Goal: Information Seeking & Learning: Check status

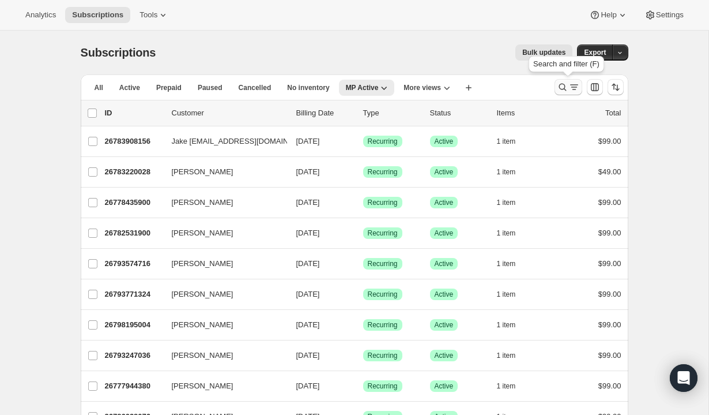
click at [570, 88] on icon "Search and filter results" at bounding box center [575, 87] width 12 height 12
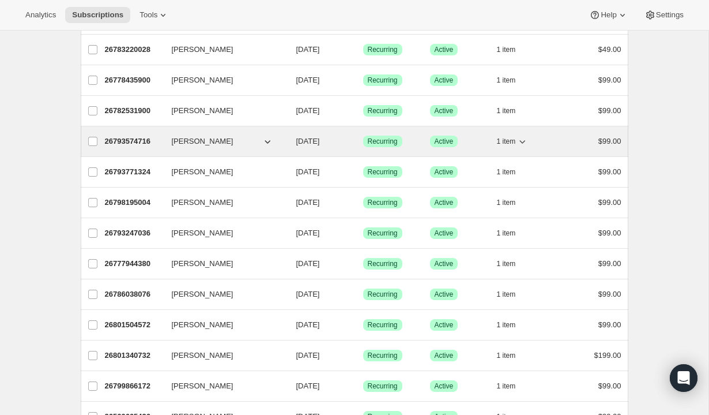
scroll to position [286, 0]
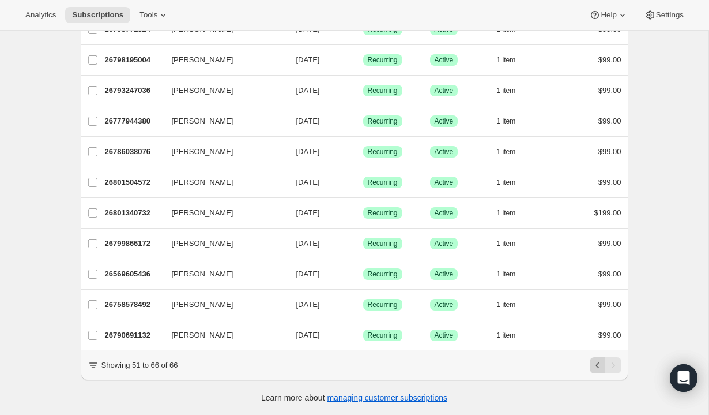
click at [602, 363] on icon "Previous" at bounding box center [598, 365] width 12 height 12
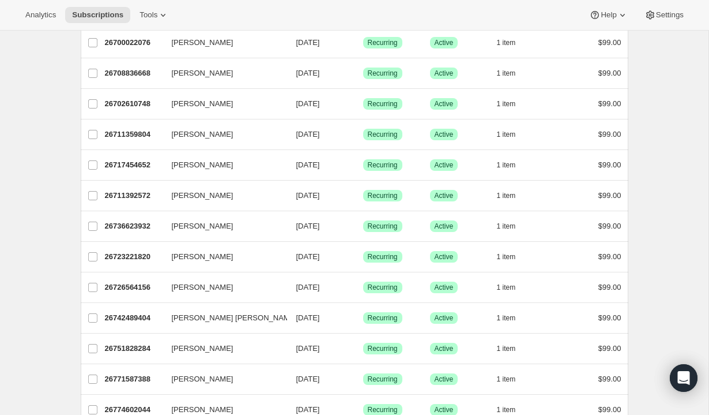
scroll to position [1325, 0]
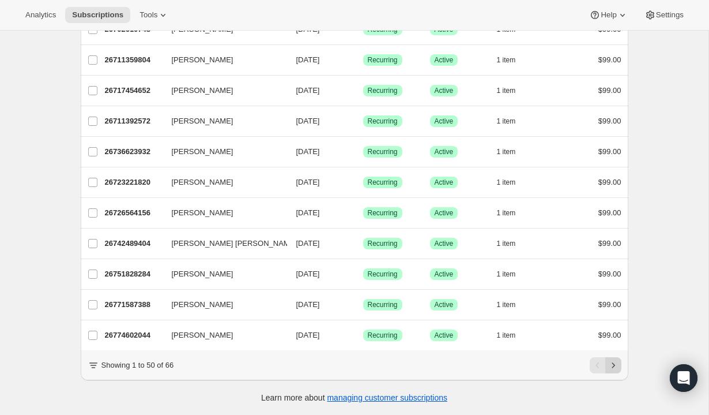
click at [619, 363] on button "Next" at bounding box center [614, 365] width 16 height 16
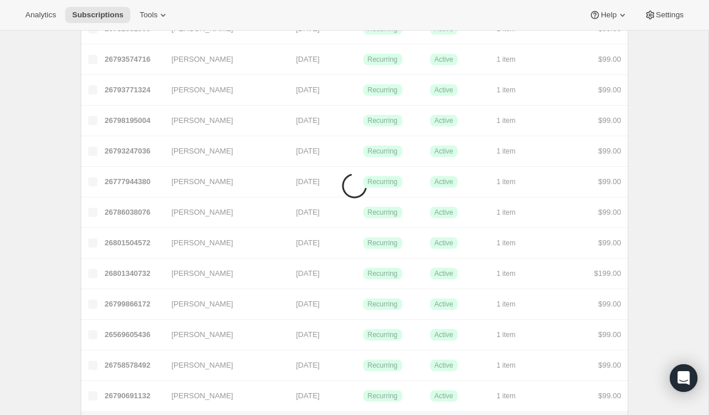
scroll to position [0, 0]
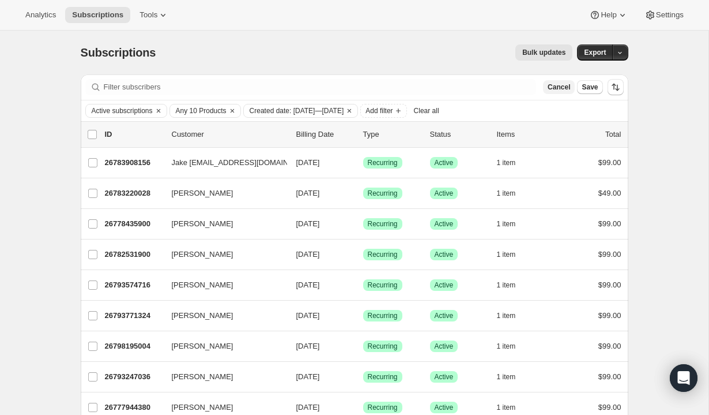
click at [561, 89] on span "Cancel" at bounding box center [559, 86] width 22 height 9
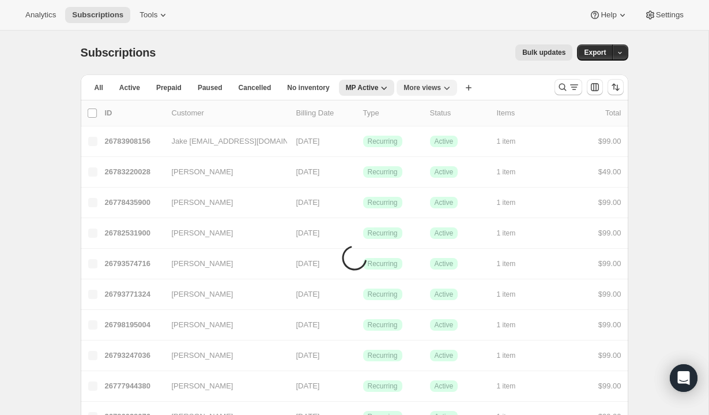
click at [420, 91] on span "More views" at bounding box center [422, 87] width 37 height 9
click at [428, 134] on button "Sermonary Active" at bounding box center [442, 134] width 77 height 21
click at [578, 90] on icon "Search and filter results" at bounding box center [575, 87] width 12 height 12
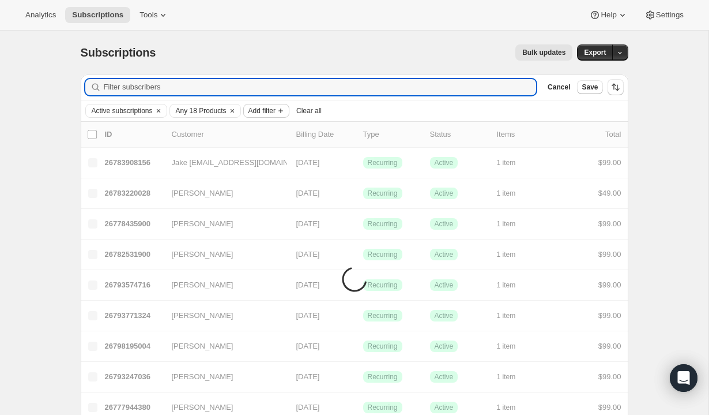
click at [276, 114] on span "Add filter" at bounding box center [262, 110] width 27 height 9
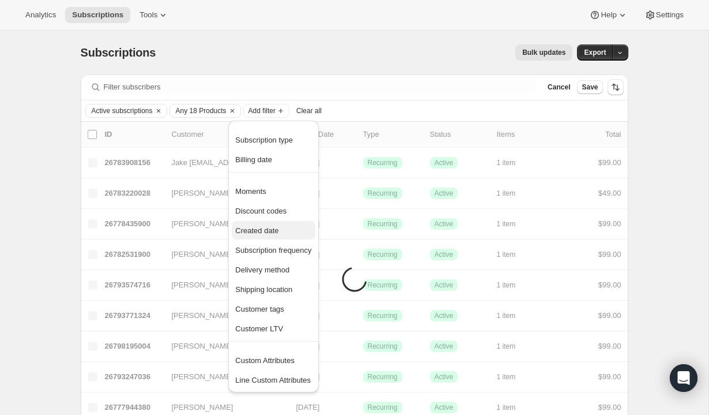
click at [279, 232] on span "Created date" at bounding box center [256, 230] width 43 height 9
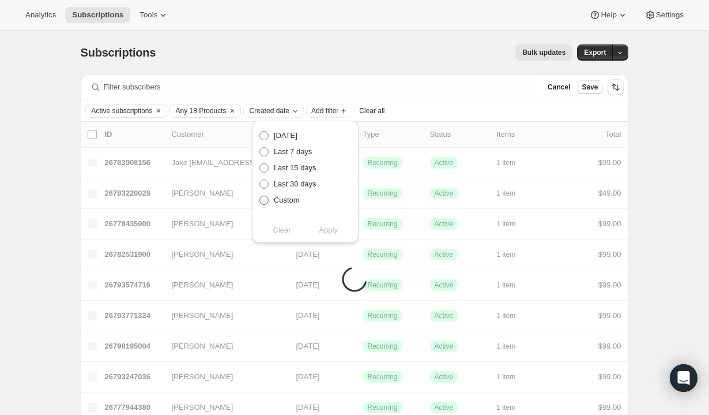
click at [264, 200] on span at bounding box center [264, 199] width 9 height 9
click at [260, 196] on input "Custom" at bounding box center [260, 195] width 1 height 1
radio input "true"
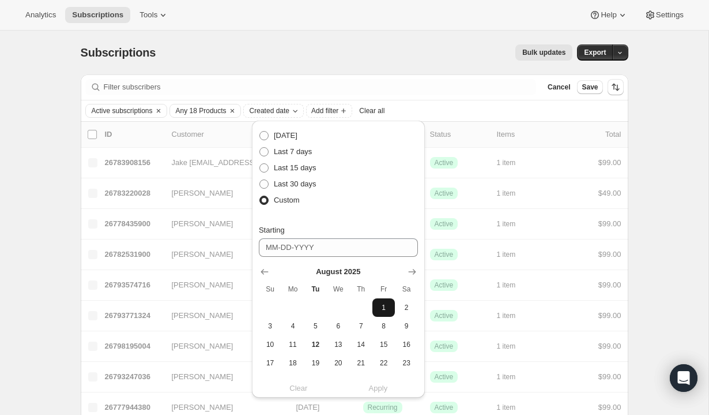
click at [383, 307] on span "1" at bounding box center [383, 307] width 13 height 9
type input "[DATE]"
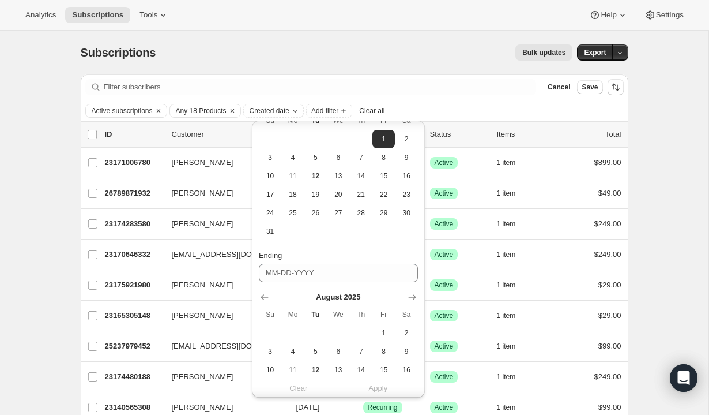
scroll to position [176, 0]
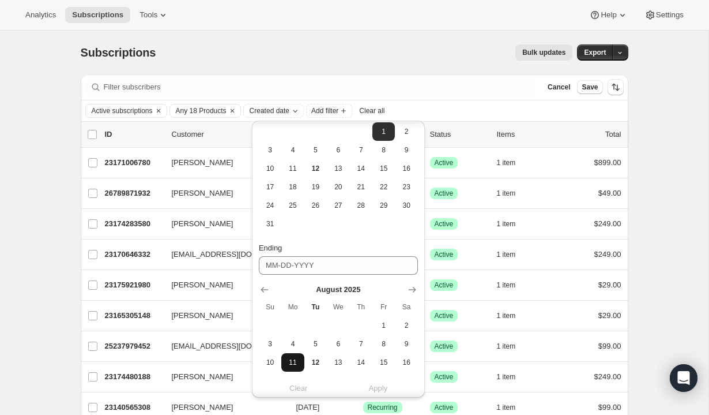
click at [296, 362] on span "11" at bounding box center [292, 362] width 13 height 9
type input "[DATE]"
click at [382, 382] on span "Apply" at bounding box center [378, 388] width 19 height 12
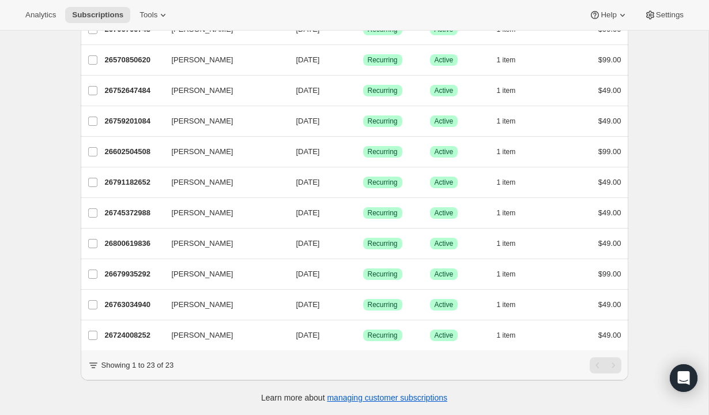
scroll to position [0, 0]
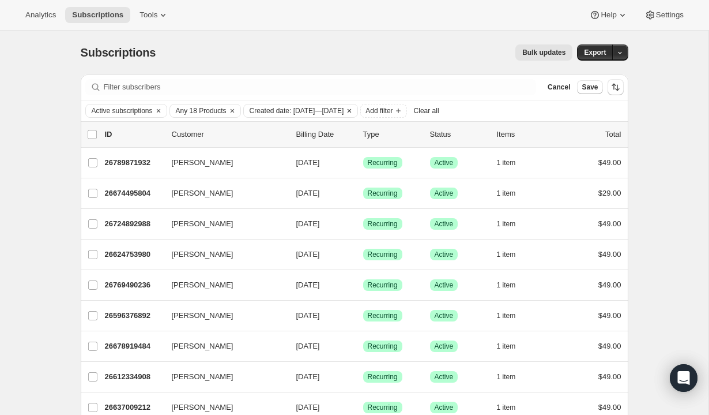
click at [351, 111] on icon "Clear" at bounding box center [349, 110] width 3 height 3
click at [92, 23] on div "Analytics Subscriptions Tools Help Settings" at bounding box center [354, 15] width 709 height 31
click at [99, 16] on span "Subscriptions" at bounding box center [97, 14] width 51 height 9
click at [558, 84] on span "Cancel" at bounding box center [559, 86] width 22 height 9
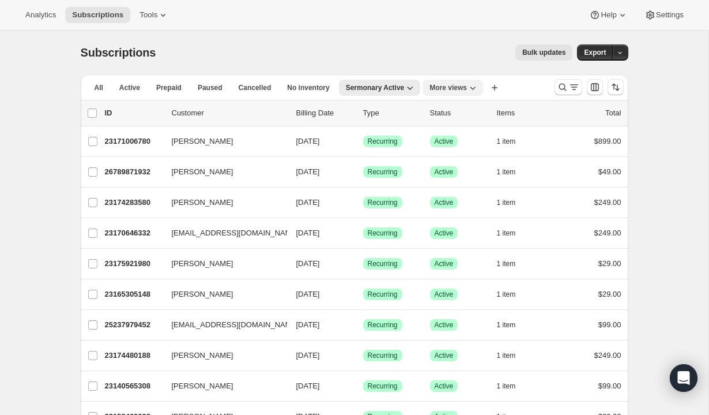
click at [467, 89] on span "More views" at bounding box center [448, 87] width 37 height 9
click at [470, 130] on button "MP Active" at bounding box center [464, 134] width 67 height 21
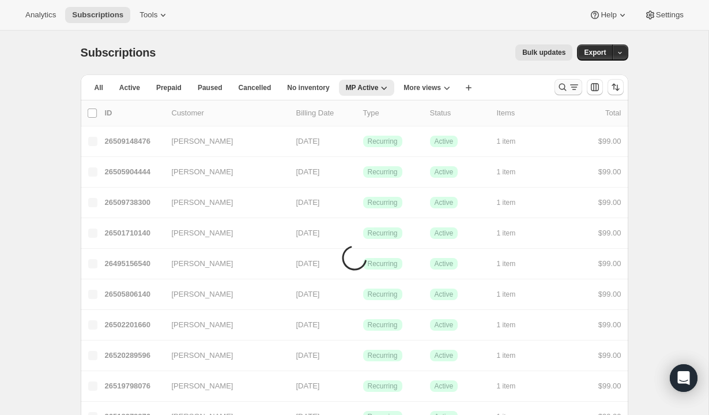
click at [573, 89] on icon "Search and filter results" at bounding box center [575, 87] width 12 height 12
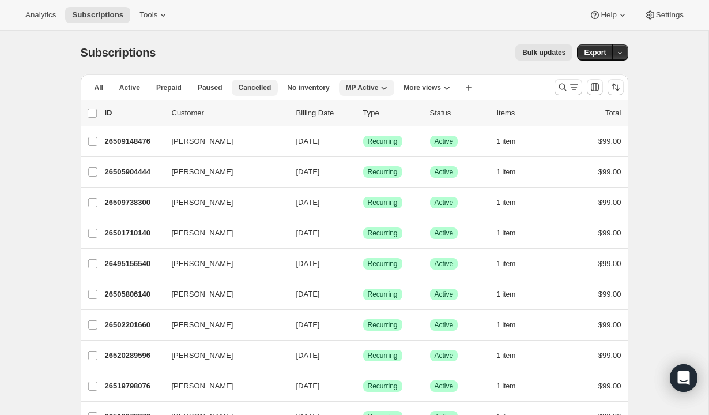
click at [261, 91] on span "Cancelled" at bounding box center [255, 87] width 33 height 9
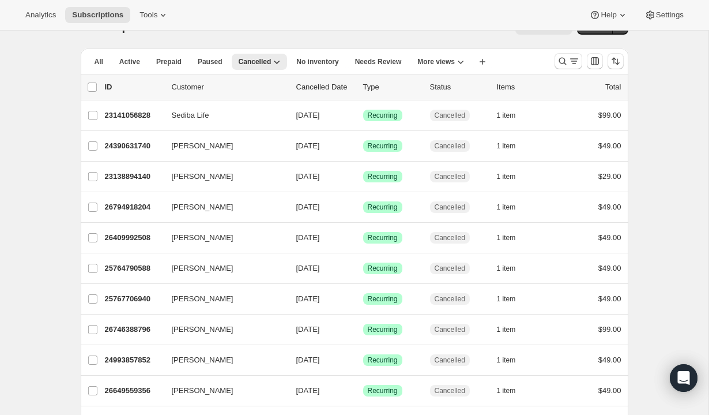
scroll to position [29, 0]
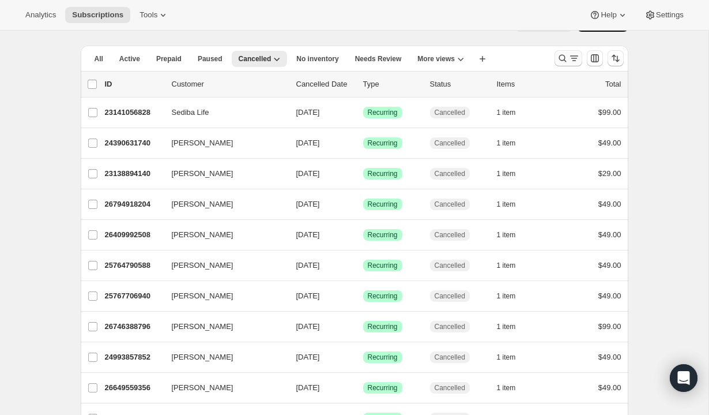
click at [569, 59] on icon "Search and filter results" at bounding box center [575, 58] width 12 height 12
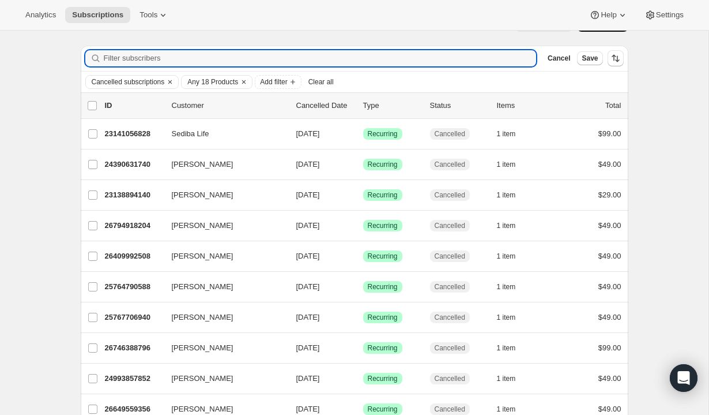
click at [569, 59] on span "Cancel" at bounding box center [559, 58] width 22 height 9
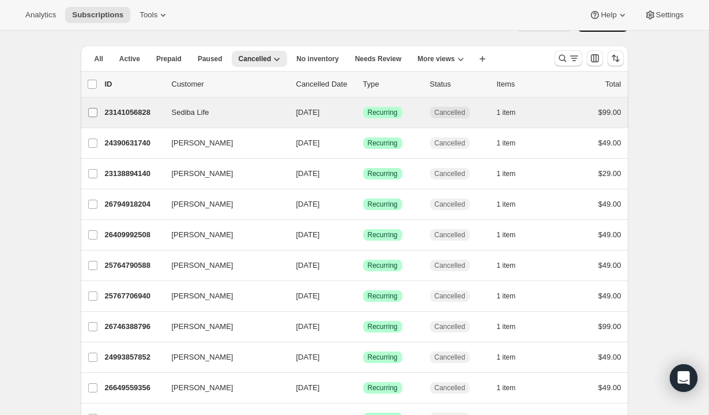
click at [96, 115] on input "Sediba Life" at bounding box center [92, 112] width 9 height 9
checkbox input "true"
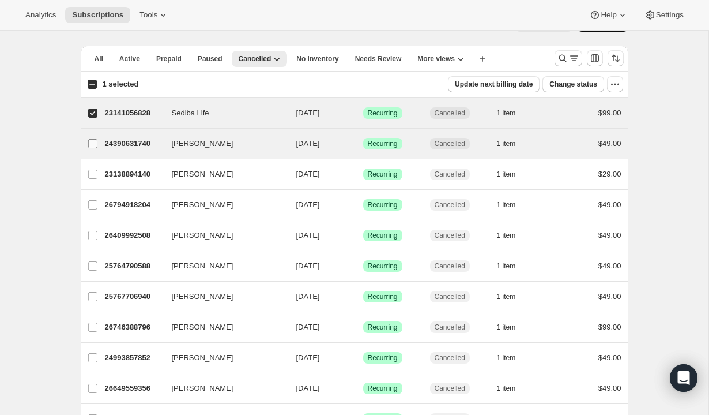
click at [93, 140] on input "Bubba Morgan" at bounding box center [92, 143] width 9 height 9
checkbox input "true"
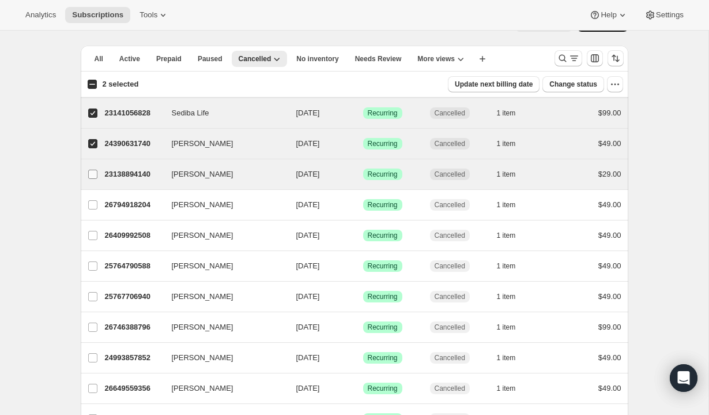
click at [93, 163] on label "Henry r. Ard" at bounding box center [93, 174] width 24 height 30
click at [93, 170] on input "Henry r. Ard" at bounding box center [92, 174] width 9 height 9
checkbox input "true"
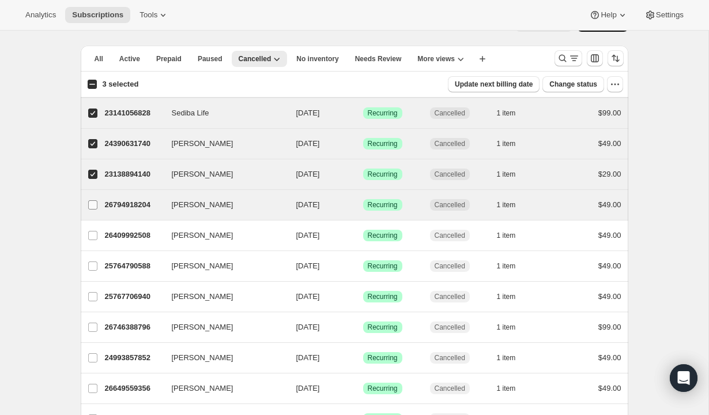
click at [94, 190] on label "Dorothy Tate" at bounding box center [93, 205] width 24 height 30
click at [94, 200] on input "Dorothy Tate" at bounding box center [92, 204] width 9 height 9
checkbox input "true"
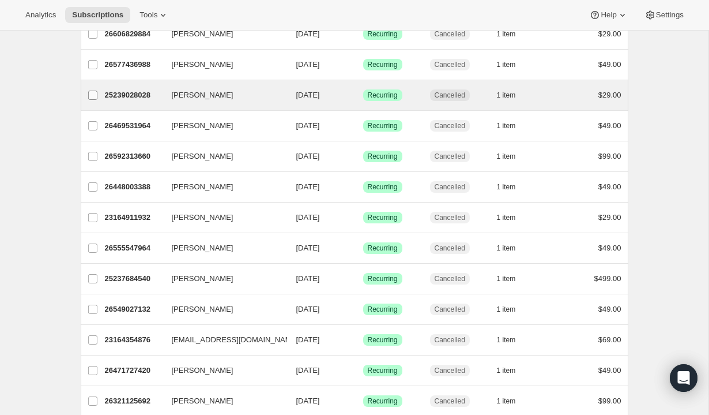
scroll to position [591, 0]
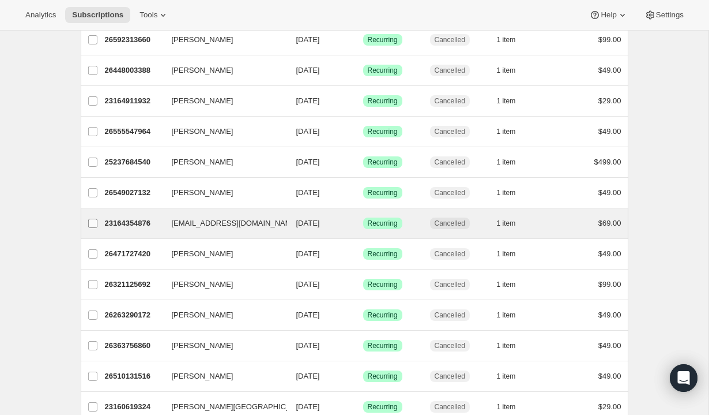
click at [85, 219] on label "ronehughes@gmail.com" at bounding box center [93, 223] width 24 height 30
click at [88, 219] on input "ronehughes@gmail.com" at bounding box center [92, 223] width 9 height 9
checkbox input "true"
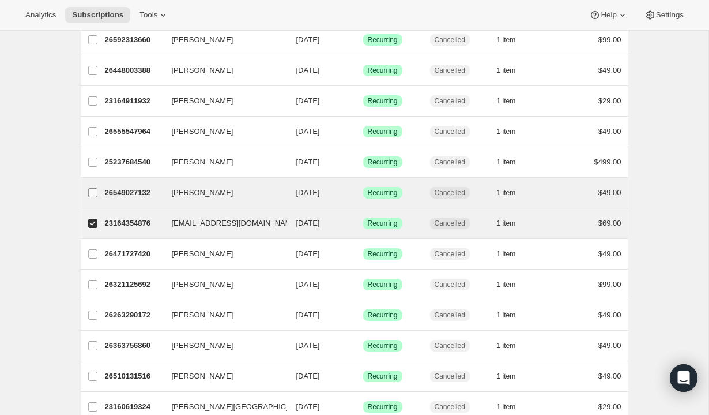
click at [92, 190] on input "Giezi Nino" at bounding box center [92, 192] width 9 height 9
checkbox input "true"
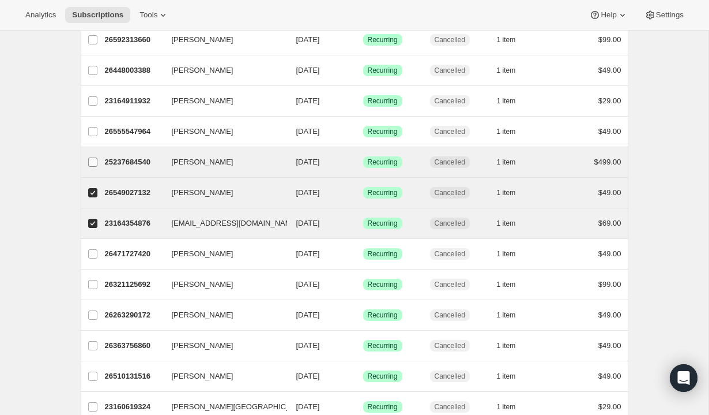
click at [92, 167] on label "Clark Clervois" at bounding box center [93, 162] width 24 height 30
click at [92, 167] on input "Clark Clervois" at bounding box center [92, 161] width 9 height 9
checkbox input "true"
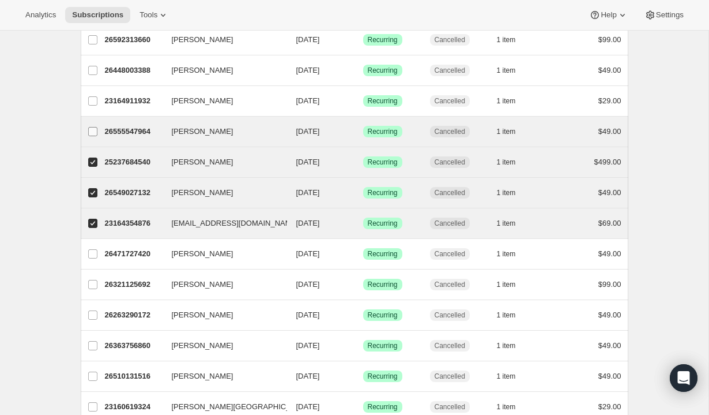
click at [93, 133] on input "Elly Lisda" at bounding box center [92, 131] width 9 height 9
checkbox input "true"
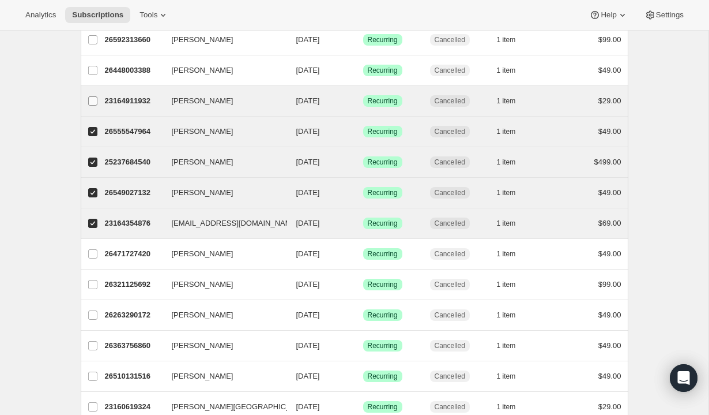
click at [92, 106] on label "Brian Gordon" at bounding box center [93, 101] width 24 height 30
click at [92, 106] on input "Brian Gordon" at bounding box center [92, 100] width 9 height 9
checkbox input "true"
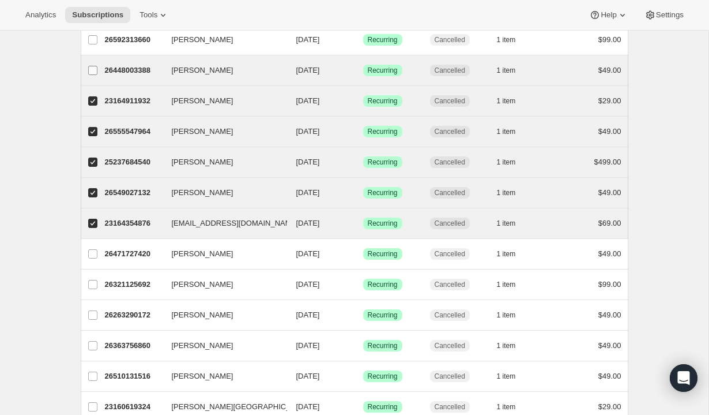
click at [92, 69] on input "Alex Lingas" at bounding box center [92, 70] width 9 height 9
checkbox input "true"
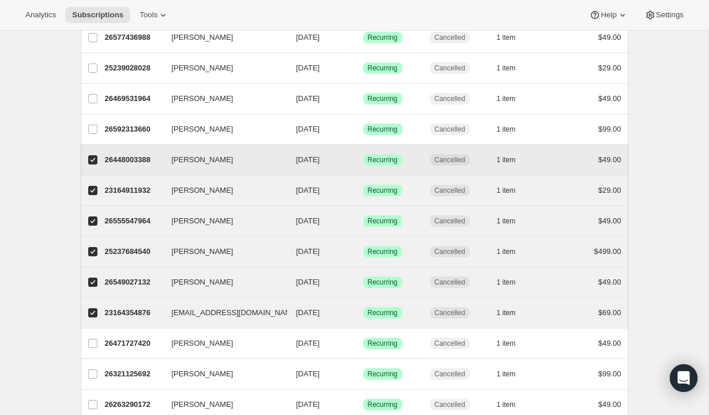
scroll to position [497, 0]
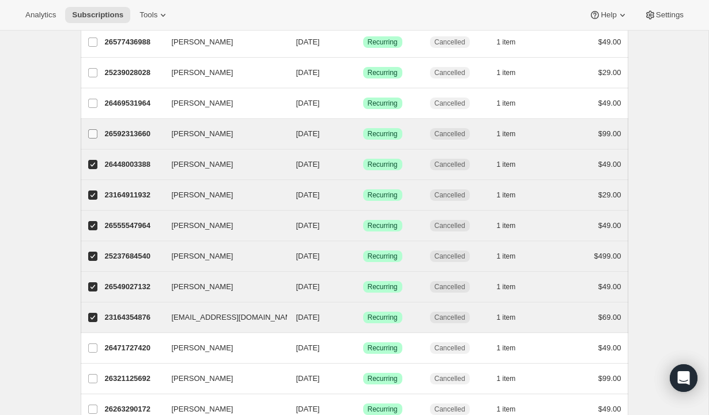
click at [96, 138] on span at bounding box center [93, 134] width 10 height 10
click at [96, 138] on input "Ryan Clarke" at bounding box center [92, 133] width 9 height 9
checkbox input "true"
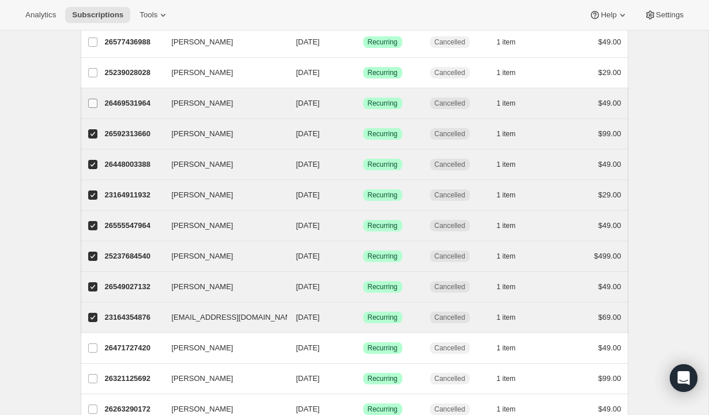
click at [93, 107] on input "Spencer White" at bounding box center [92, 103] width 9 height 9
checkbox input "true"
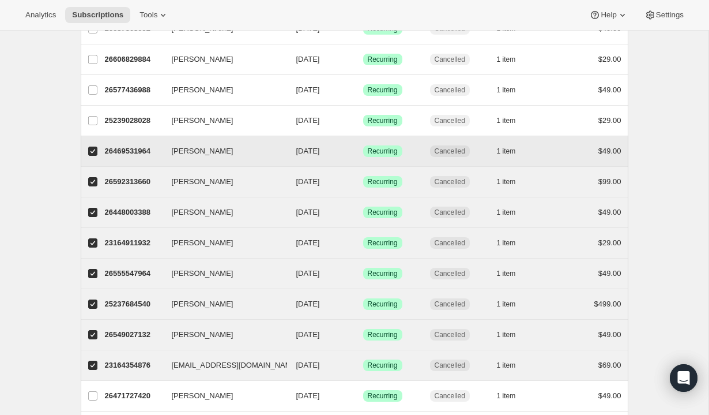
scroll to position [449, 0]
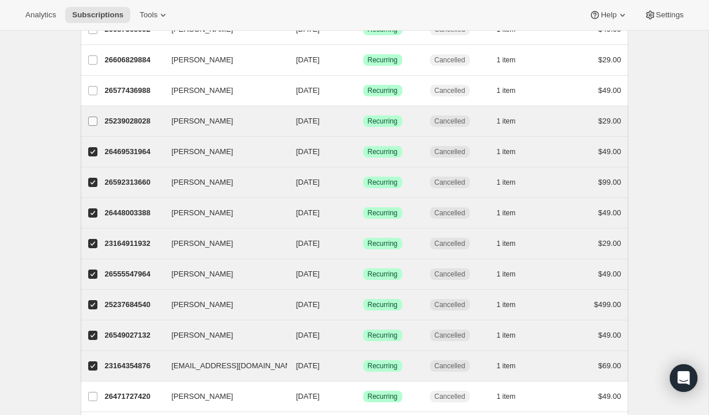
click at [93, 122] on input "Jonathan Trask" at bounding box center [92, 120] width 9 height 9
checkbox input "true"
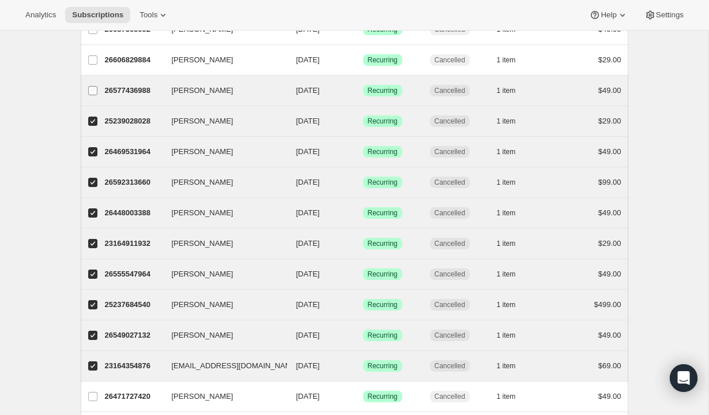
click at [93, 92] on input "Adrian Fuentes" at bounding box center [92, 90] width 9 height 9
checkbox input "true"
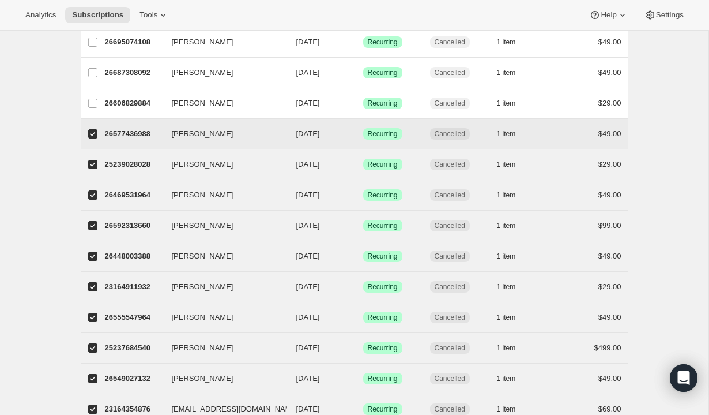
scroll to position [400, 0]
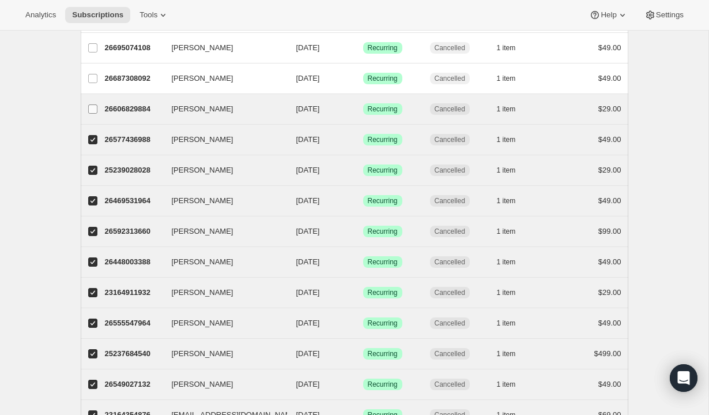
click at [93, 107] on input "Melvin Mock" at bounding box center [92, 108] width 9 height 9
checkbox input "true"
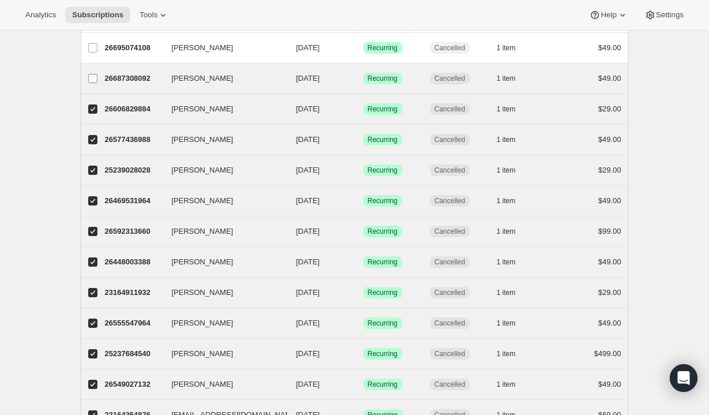
click at [96, 68] on label "Chad Adams" at bounding box center [93, 78] width 24 height 30
click at [96, 74] on input "Chad Adams" at bounding box center [92, 78] width 9 height 9
checkbox input "true"
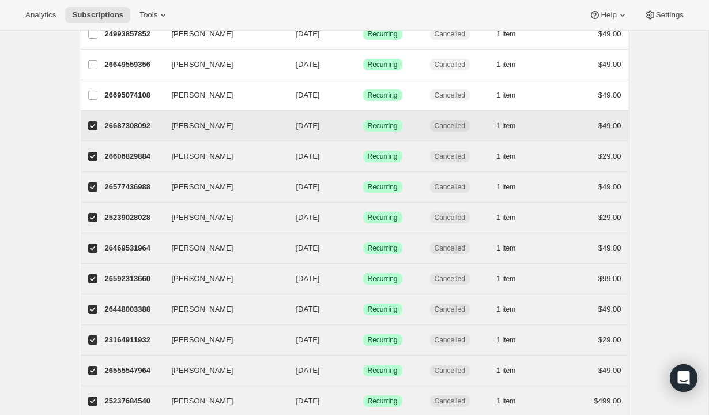
scroll to position [351, 0]
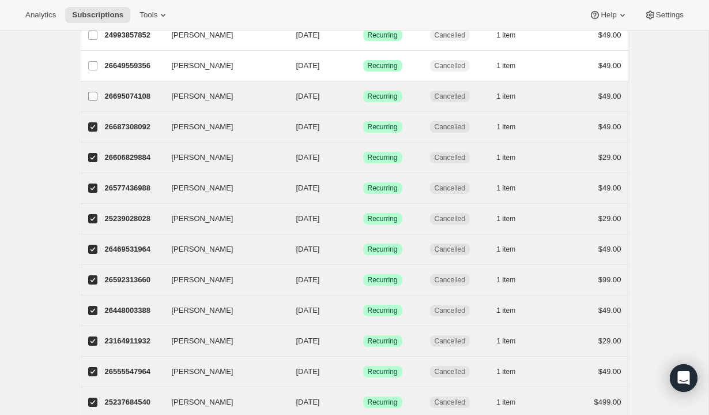
click at [91, 88] on label "Latosha Swanson" at bounding box center [93, 96] width 24 height 30
click at [91, 92] on input "Latosha Swanson" at bounding box center [92, 96] width 9 height 9
checkbox input "true"
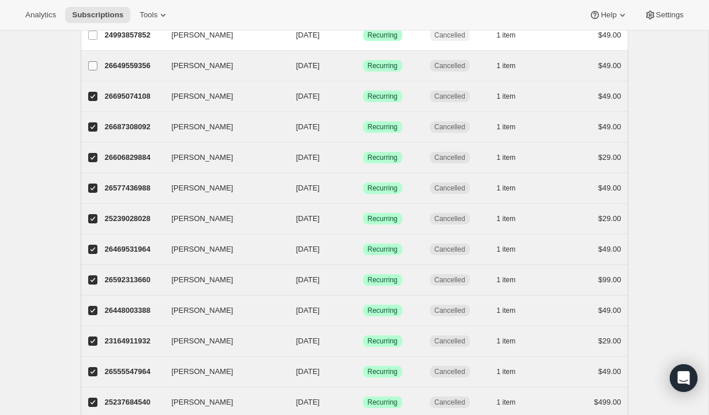
click at [92, 67] on input "Foster Knowles" at bounding box center [92, 65] width 9 height 9
checkbox input "true"
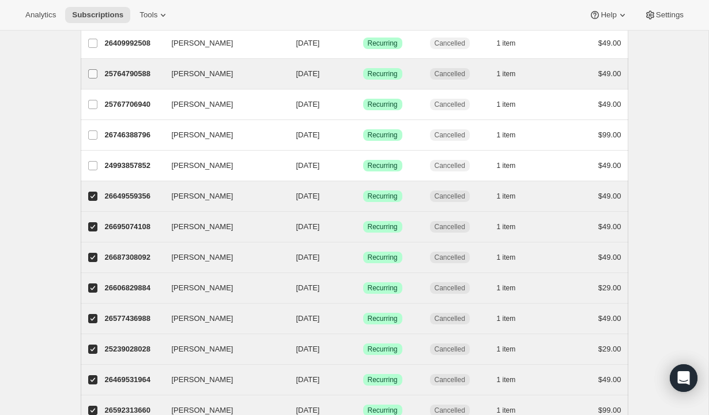
scroll to position [212, 0]
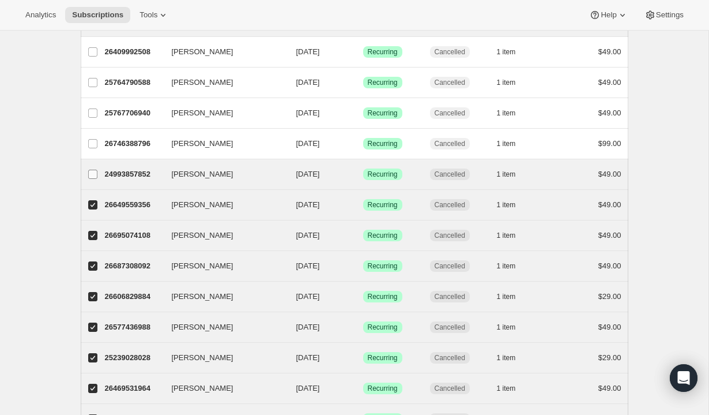
click at [97, 178] on label "Sheila Ford" at bounding box center [93, 174] width 24 height 30
click at [97, 178] on input "Sheila Ford" at bounding box center [92, 174] width 9 height 9
checkbox input "true"
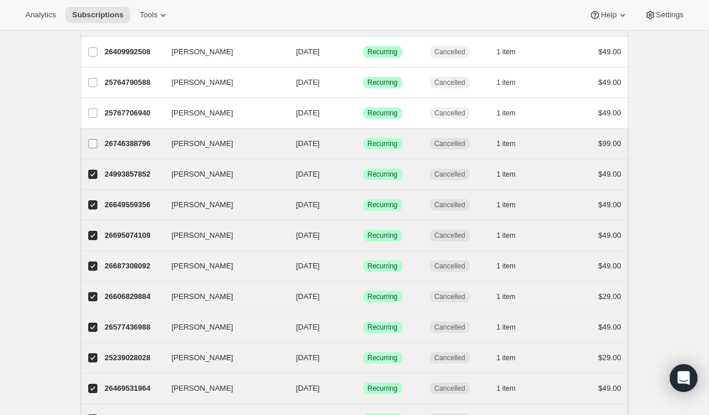
click at [91, 136] on label "Ray Sanabria" at bounding box center [93, 144] width 24 height 30
click at [91, 139] on input "Ray Sanabria" at bounding box center [92, 143] width 9 height 9
checkbox input "true"
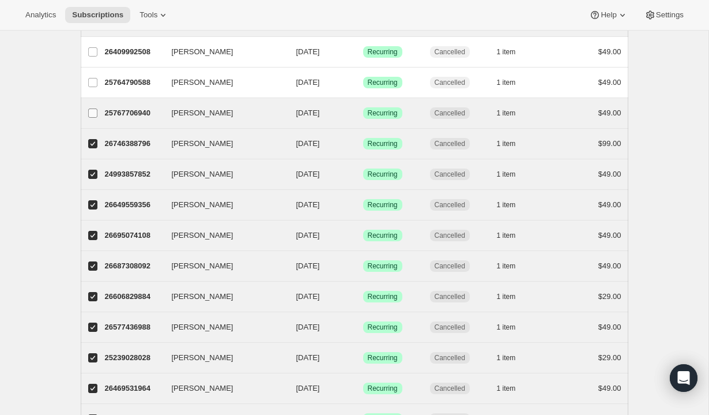
click at [90, 112] on input "Aaron GAston" at bounding box center [92, 112] width 9 height 9
checkbox input "true"
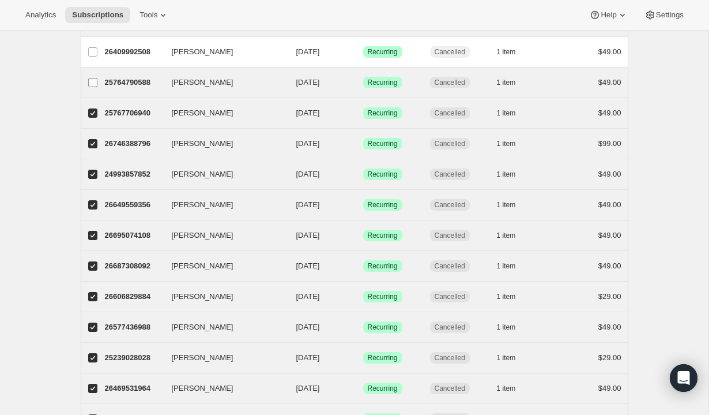
click at [91, 78] on input "Charles rote" at bounding box center [92, 82] width 9 height 9
checkbox input "true"
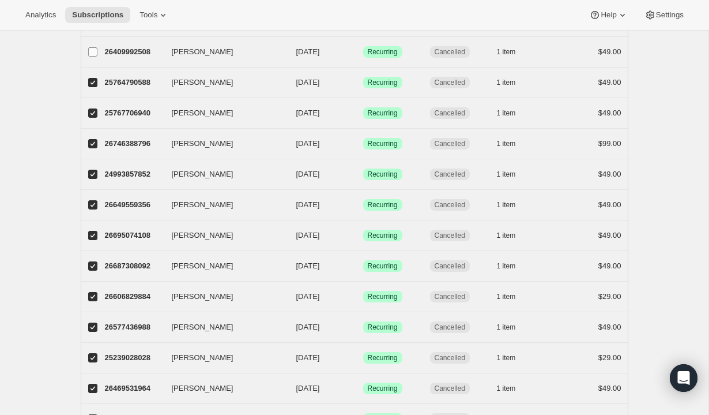
click at [88, 59] on label "Ashley Alexis" at bounding box center [93, 52] width 24 height 30
click at [88, 57] on input "Ashley Alexis" at bounding box center [92, 51] width 9 height 9
checkbox input "true"
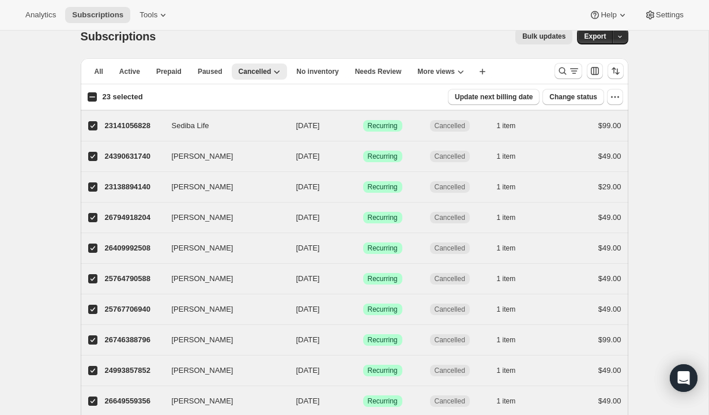
scroll to position [0, 0]
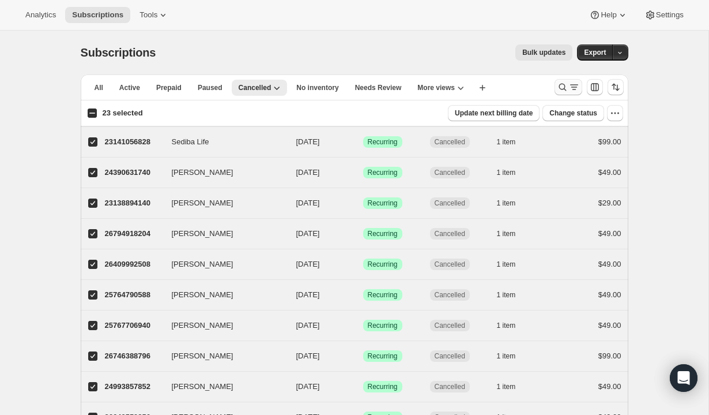
click at [574, 93] on button "Search and filter results" at bounding box center [569, 87] width 28 height 16
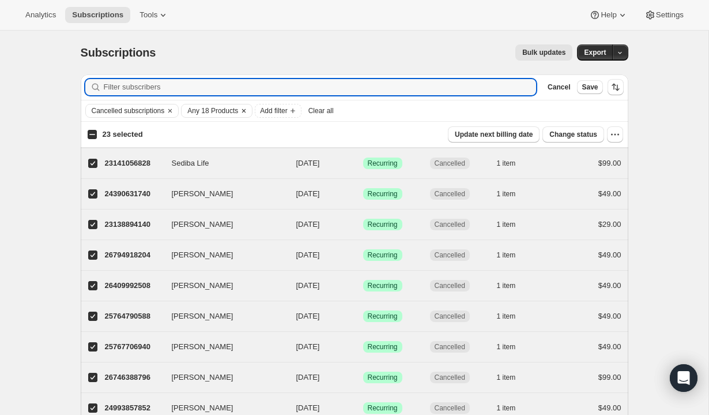
click at [232, 113] on span "Any 18 Products" at bounding box center [212, 110] width 51 height 9
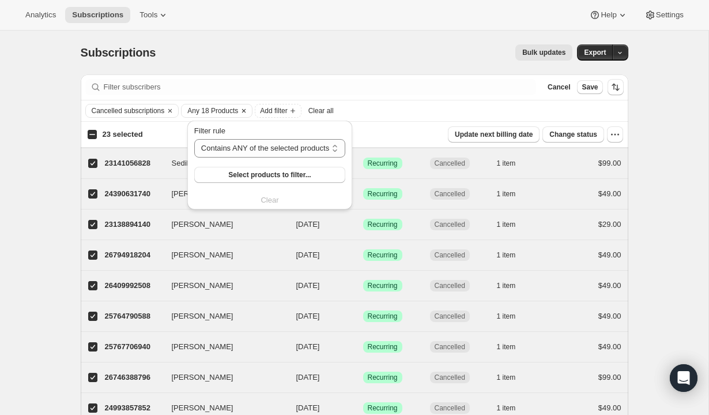
click at [232, 113] on span "Any 18 Products" at bounding box center [212, 110] width 51 height 9
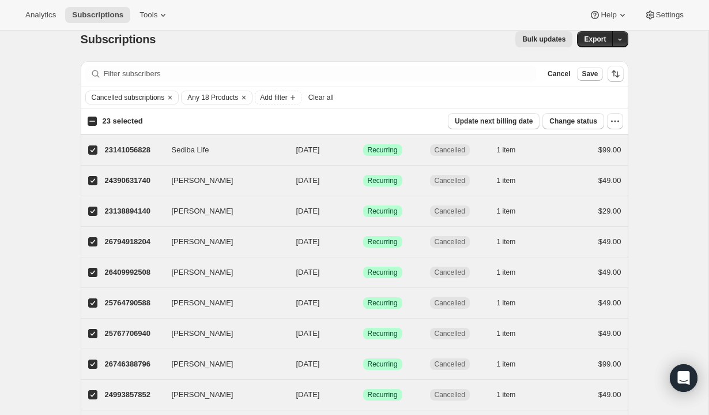
scroll to position [12, 0]
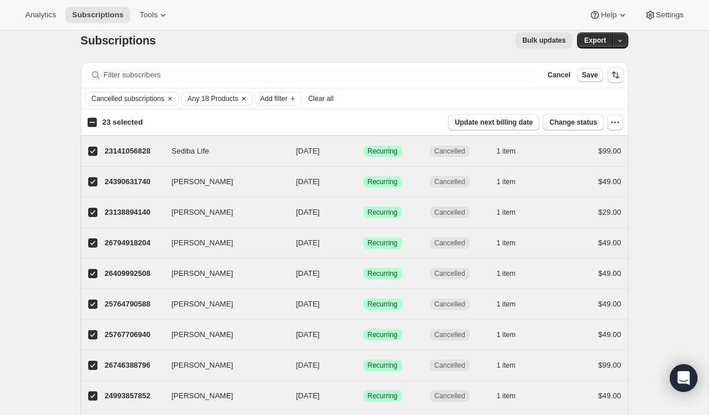
click at [230, 96] on span "Any 18 Products" at bounding box center [212, 98] width 51 height 9
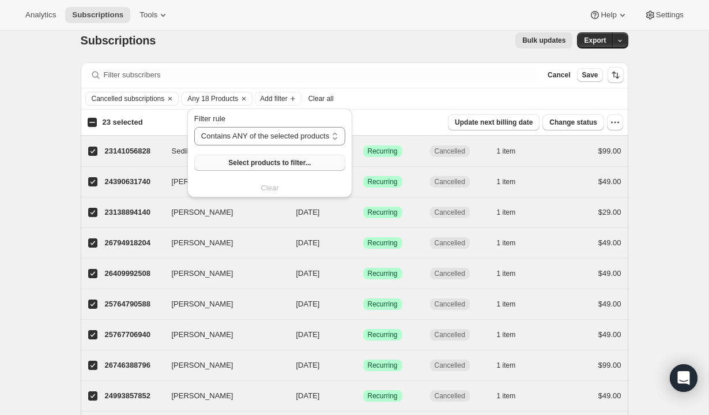
click at [284, 164] on span "Select products to filter..." at bounding box center [269, 162] width 82 height 9
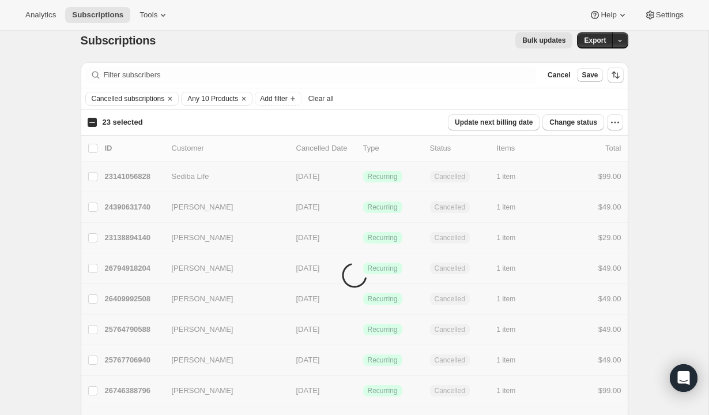
checkbox input "false"
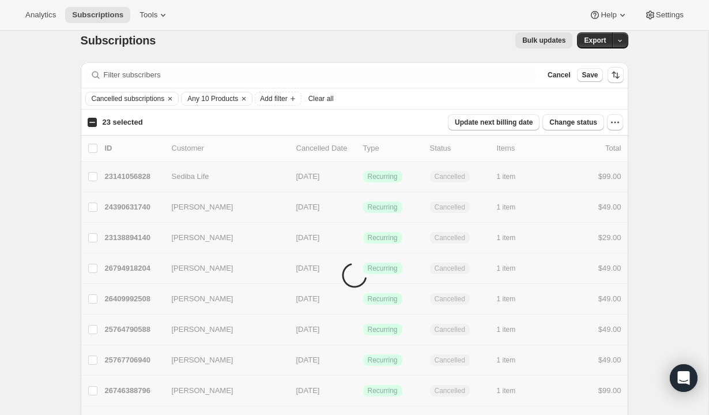
checkbox input "false"
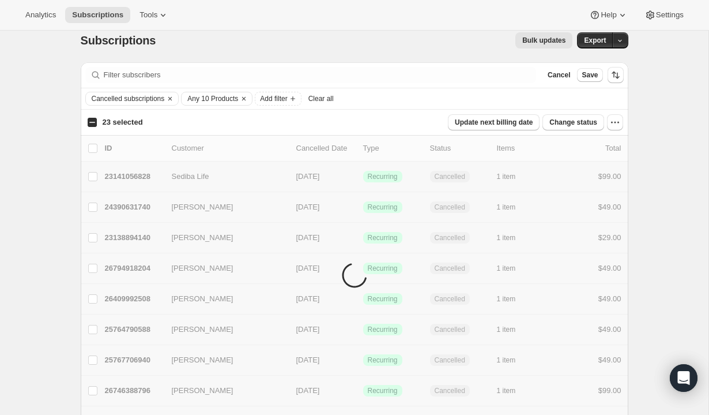
checkbox input "false"
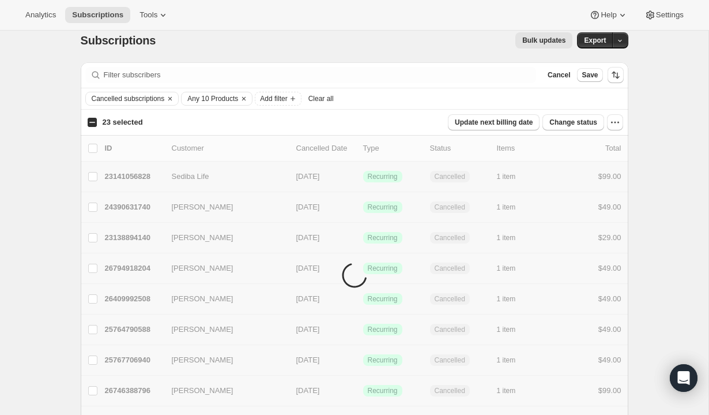
checkbox input "false"
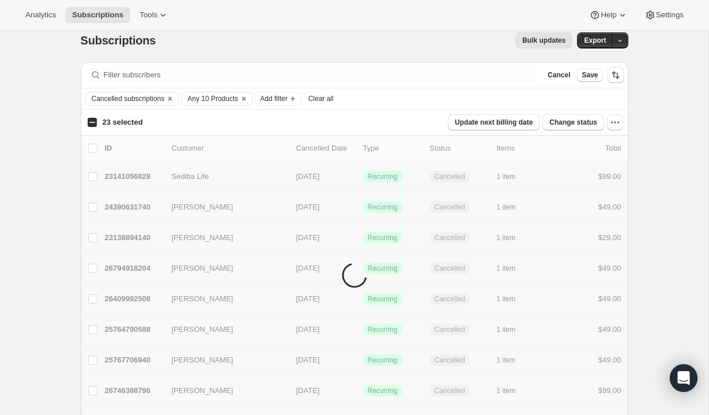
checkbox input "false"
click at [95, 123] on input "23 selected" at bounding box center [92, 122] width 9 height 9
checkbox input "true"
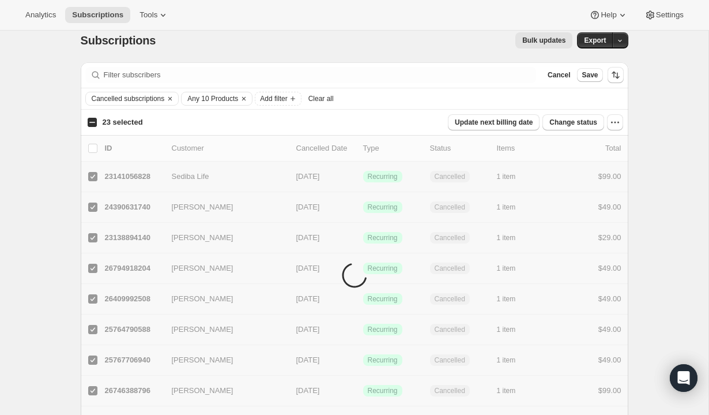
checkbox input "true"
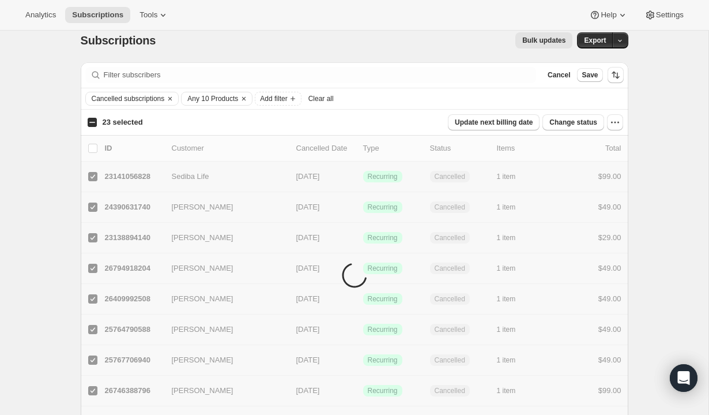
checkbox input "true"
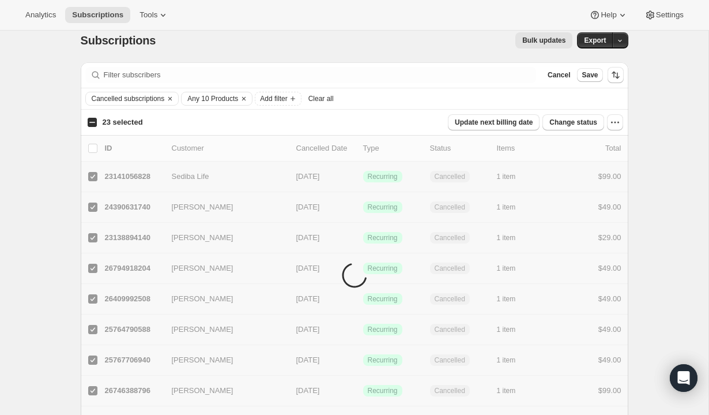
checkbox input "true"
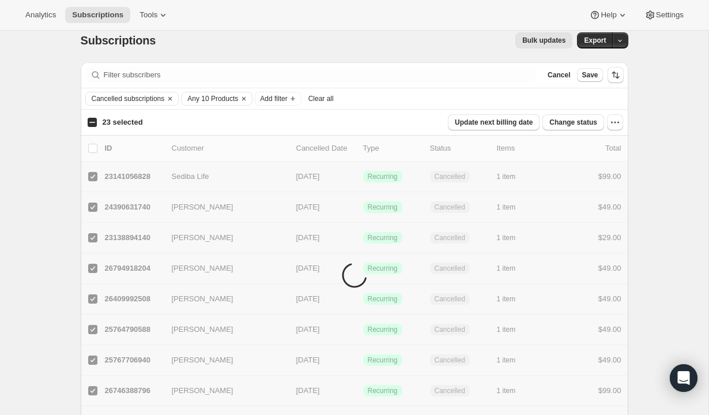
checkbox input "true"
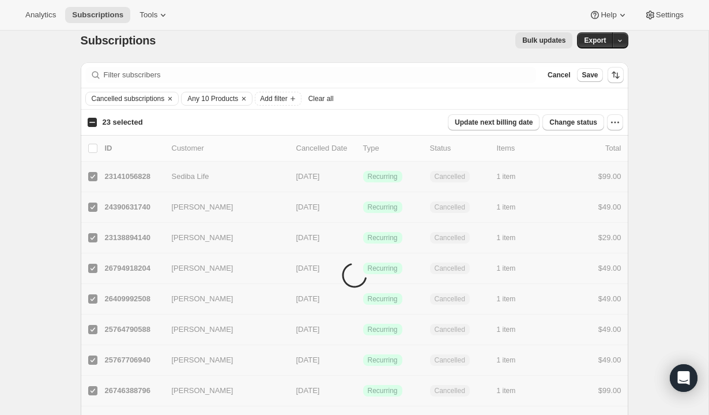
checkbox input "true"
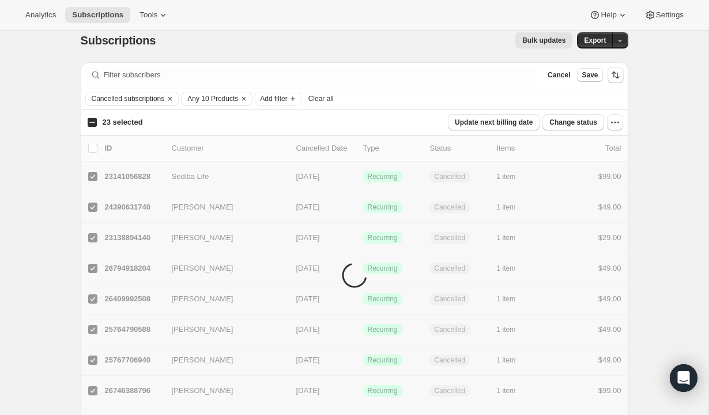
checkbox input "true"
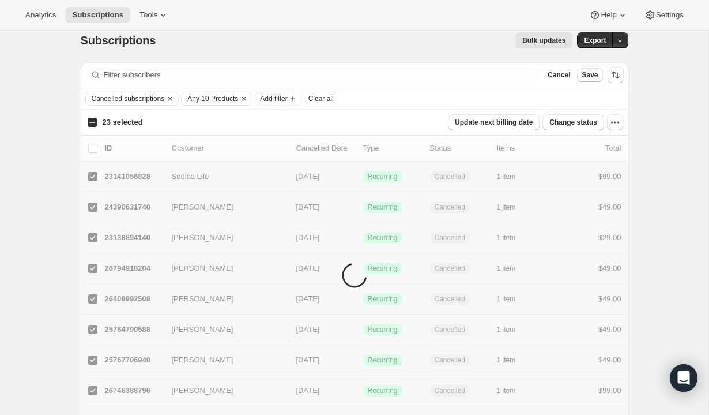
checkbox input "true"
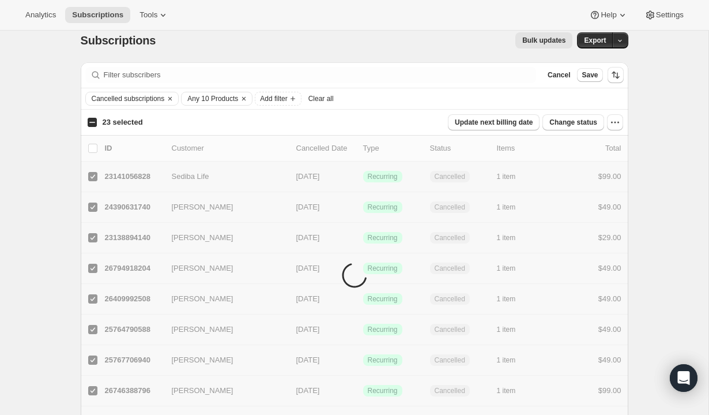
checkbox input "true"
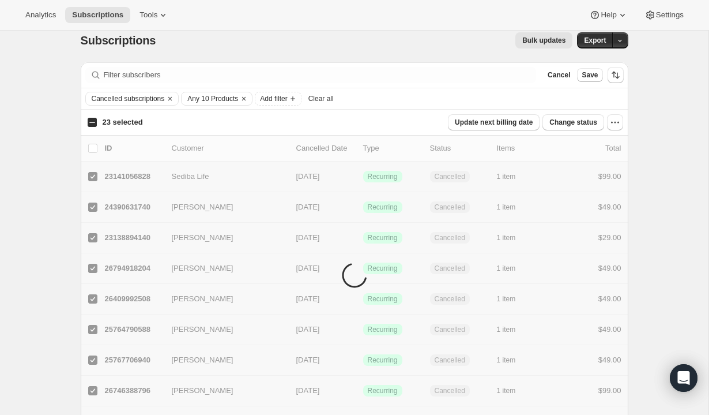
checkbox input "true"
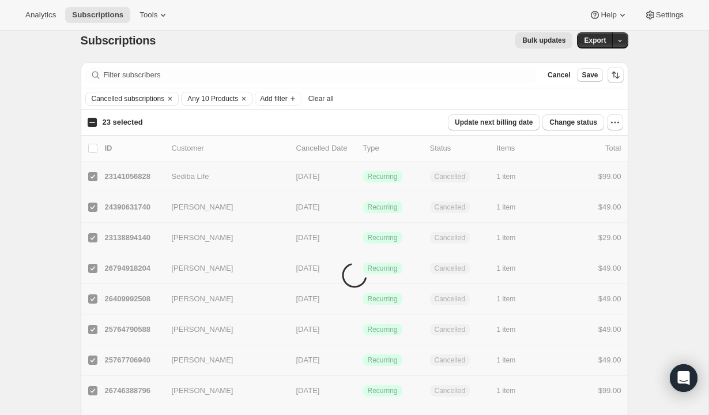
checkbox input "true"
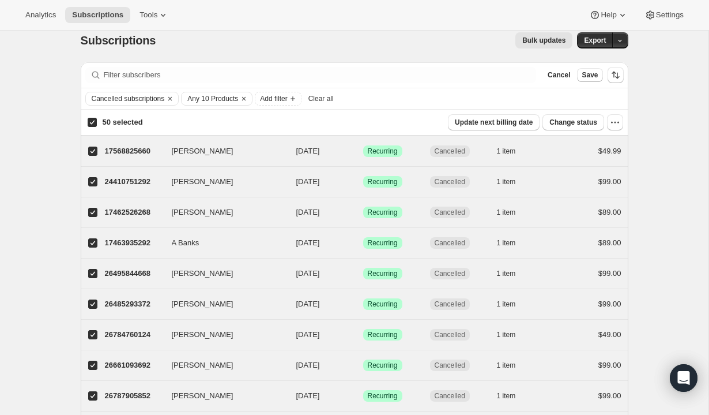
click at [96, 122] on input "50 selected" at bounding box center [92, 122] width 9 height 9
checkbox input "false"
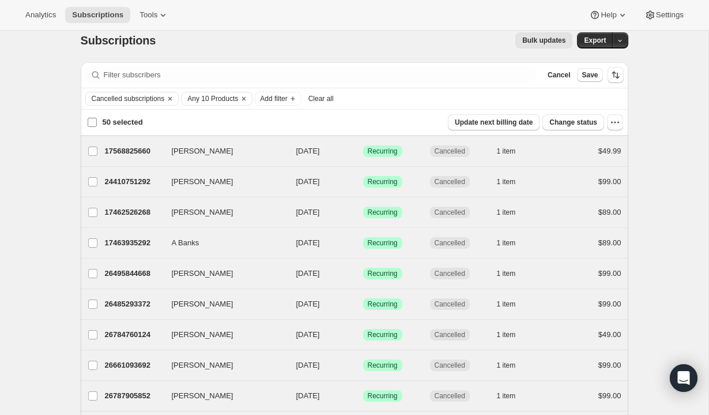
checkbox input "false"
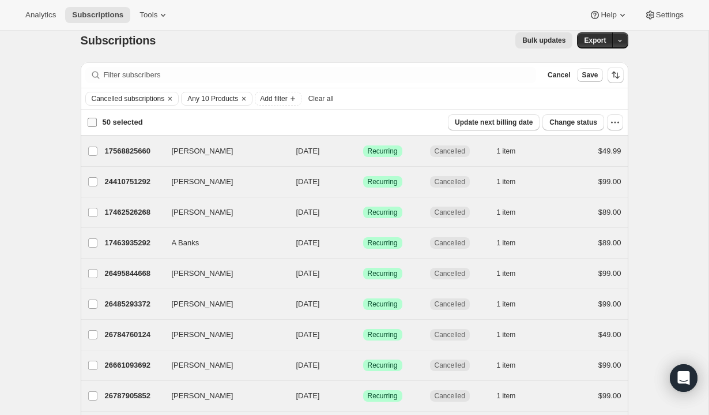
checkbox input "false"
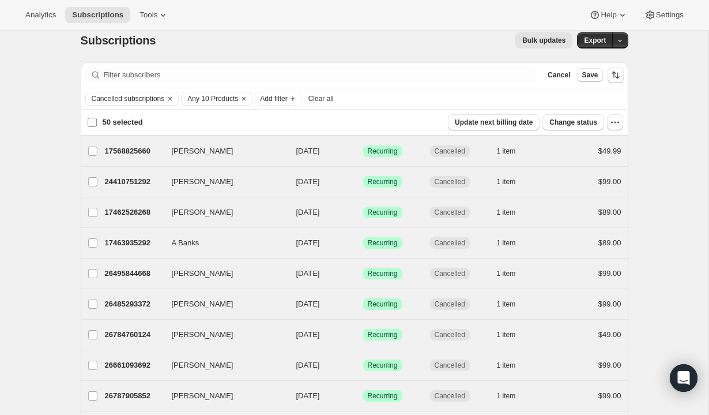
checkbox input "false"
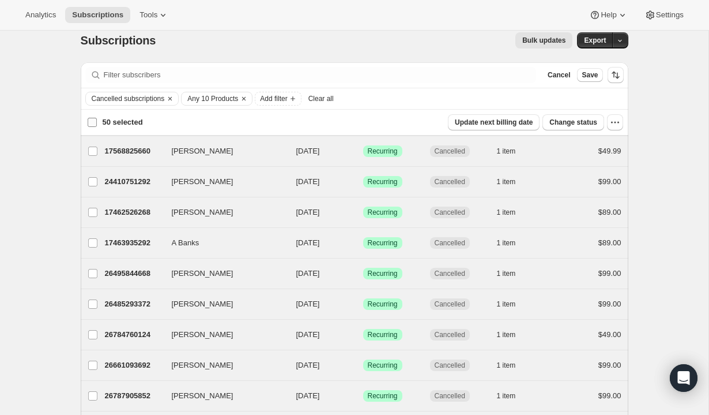
checkbox input "false"
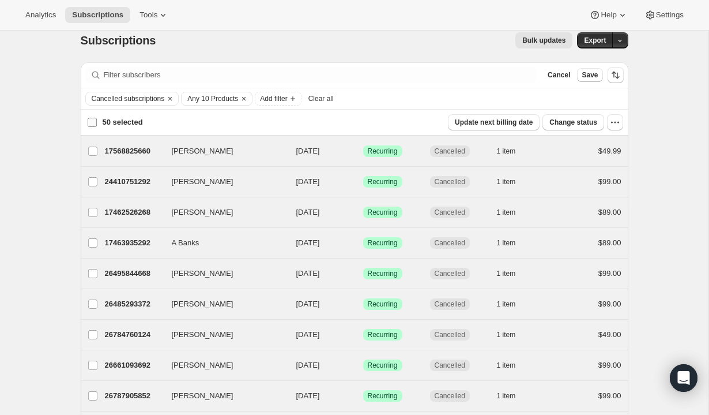
checkbox input "false"
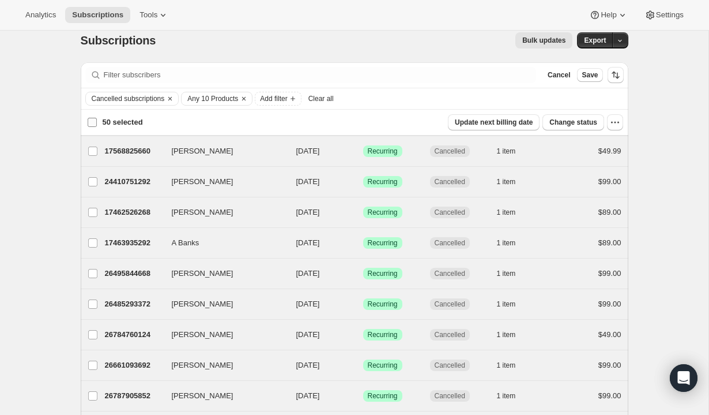
checkbox input "false"
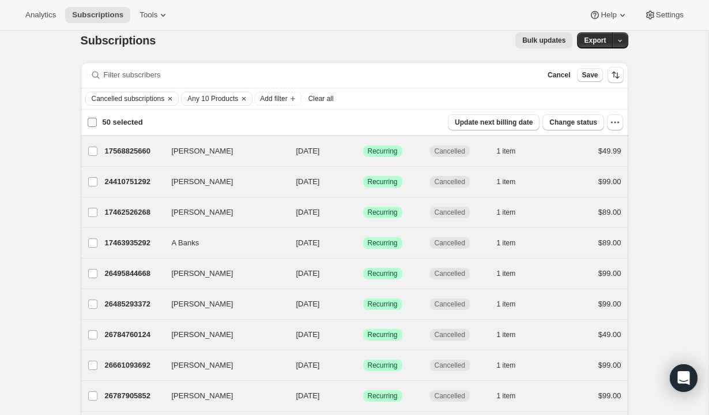
checkbox input "false"
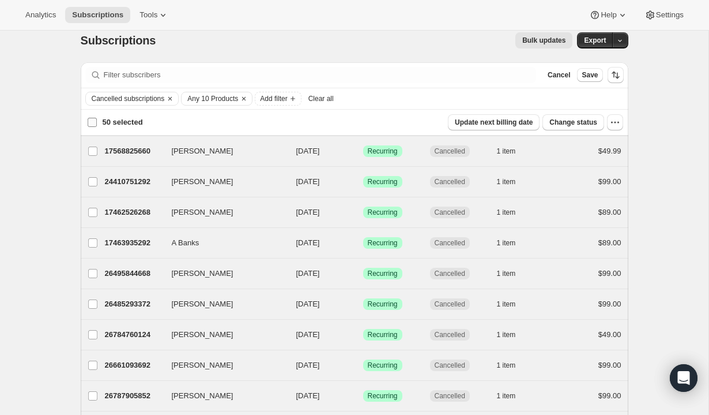
checkbox input "false"
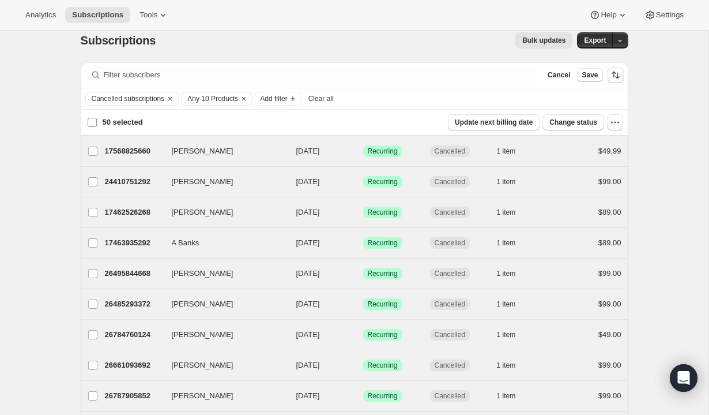
checkbox input "false"
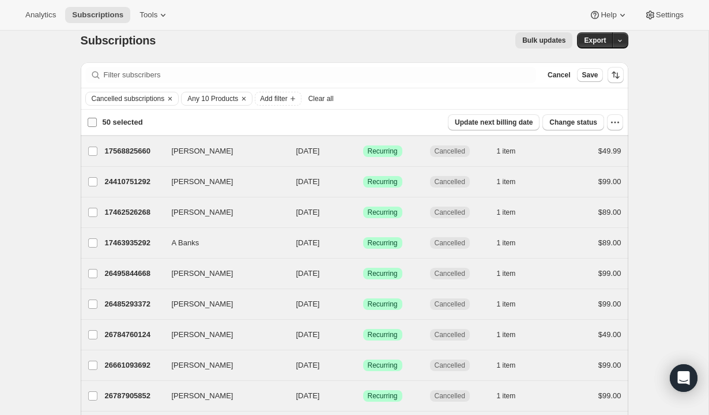
checkbox input "false"
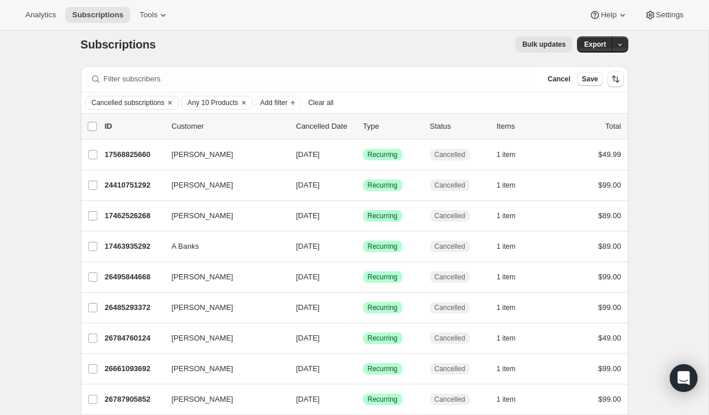
scroll to position [5, 0]
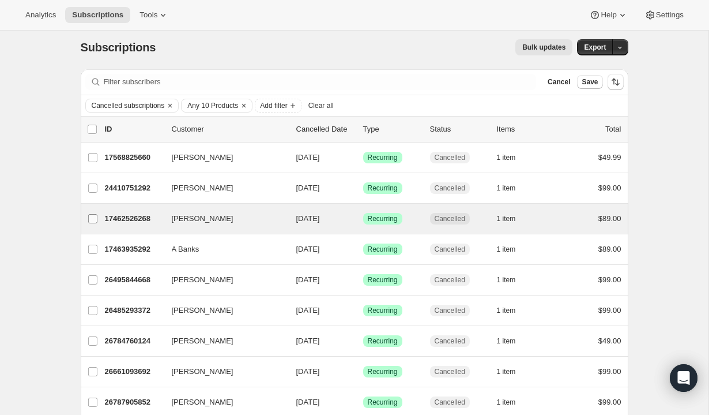
click at [95, 217] on input "Ian Ahlstrom" at bounding box center [92, 218] width 9 height 9
checkbox input "true"
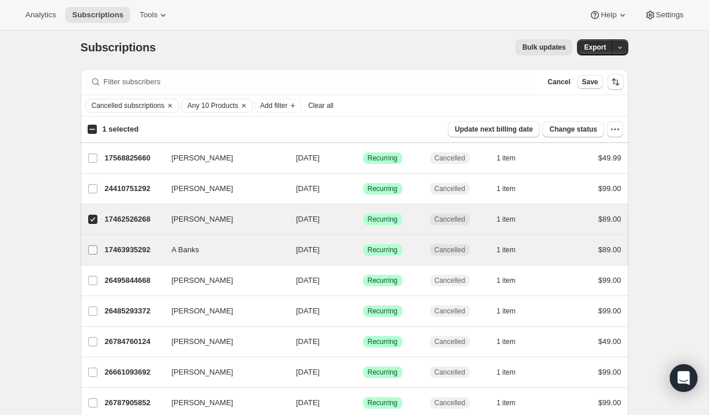
click at [95, 247] on input "A Banks" at bounding box center [92, 249] width 9 height 9
checkbox input "true"
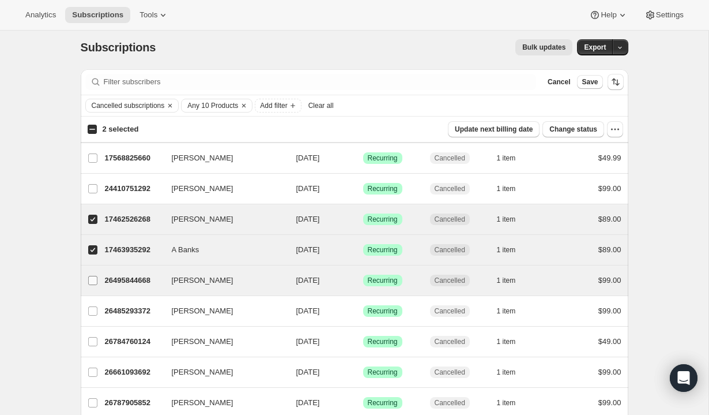
click at [95, 278] on input "Kyle Riddle" at bounding box center [92, 280] width 9 height 9
checkbox input "true"
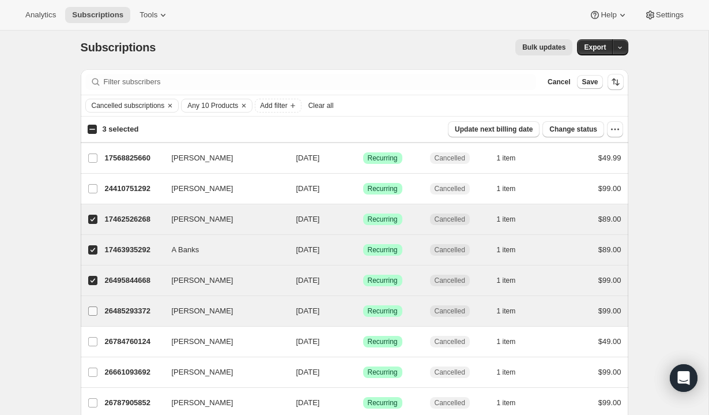
click at [95, 308] on input "Chris Hallam" at bounding box center [92, 310] width 9 height 9
checkbox input "true"
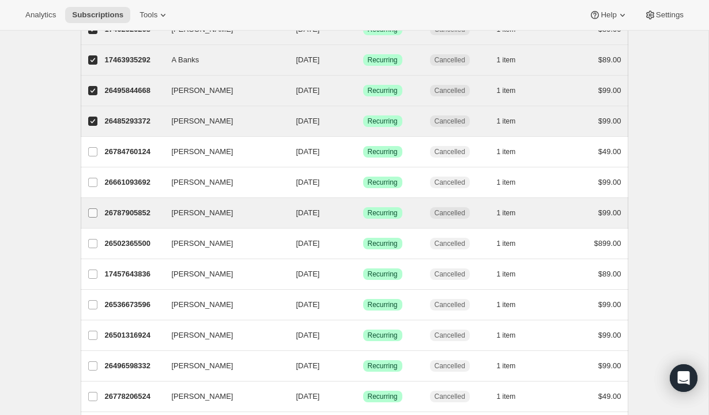
scroll to position [201, 0]
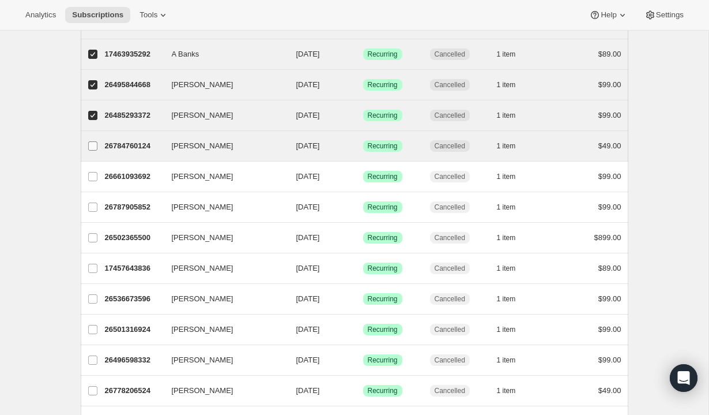
click at [93, 146] on input "[PERSON_NAME]" at bounding box center [92, 145] width 9 height 9
checkbox input "true"
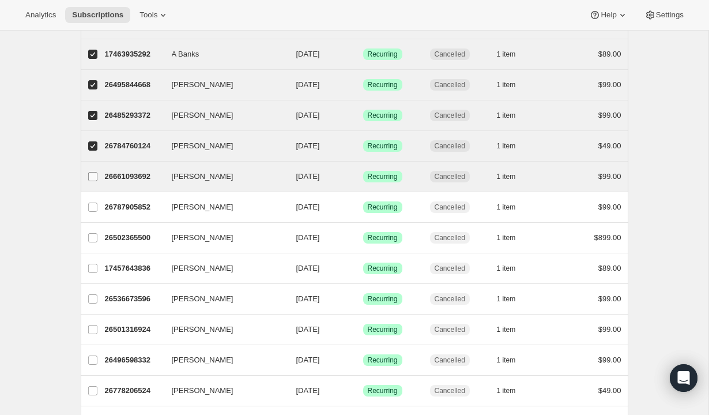
click at [93, 185] on label "Stephen Wilson" at bounding box center [93, 176] width 24 height 30
click at [93, 181] on input "Stephen Wilson" at bounding box center [92, 176] width 9 height 9
checkbox input "true"
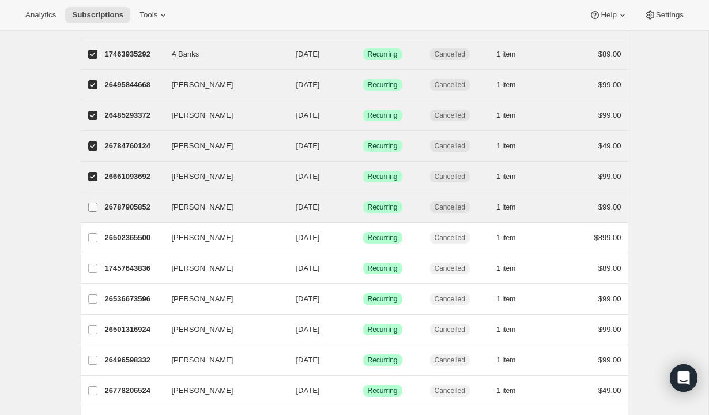
click at [95, 214] on label "Edwin Kirby" at bounding box center [93, 207] width 24 height 30
click at [95, 212] on input "Edwin Kirby" at bounding box center [92, 206] width 9 height 9
checkbox input "true"
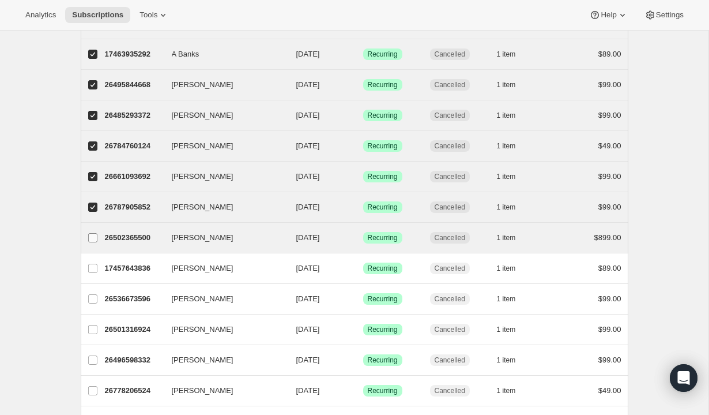
click at [95, 241] on input "Kristin Rockwell" at bounding box center [92, 237] width 9 height 9
checkbox input "true"
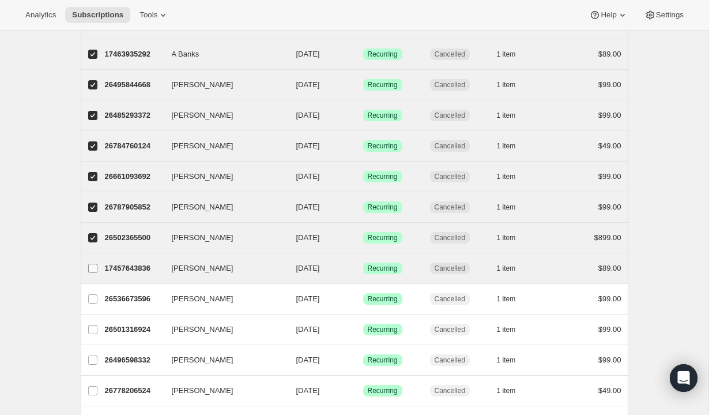
click at [95, 264] on input "Josh Coldren" at bounding box center [92, 268] width 9 height 9
checkbox input "true"
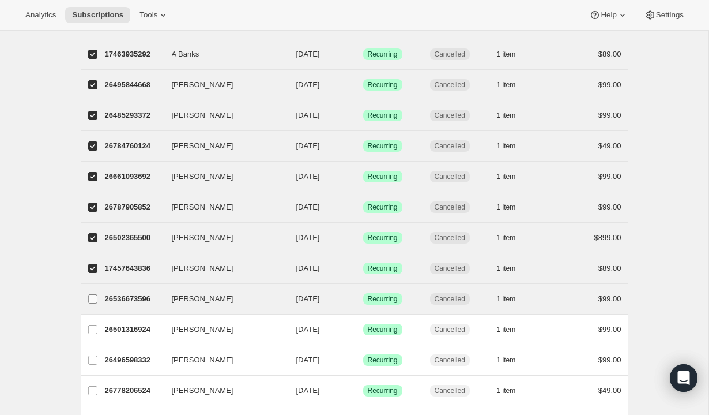
click at [96, 292] on label "Ken Lindsey" at bounding box center [93, 299] width 24 height 30
click at [96, 294] on input "Ken Lindsey" at bounding box center [92, 298] width 9 height 9
checkbox input "true"
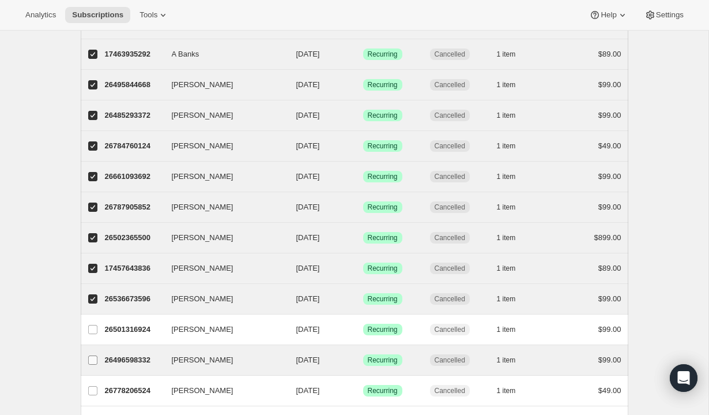
click at [97, 347] on label "Daniel Johnson" at bounding box center [93, 360] width 24 height 30
click at [97, 355] on input "Daniel Johnson" at bounding box center [92, 359] width 9 height 9
checkbox input "true"
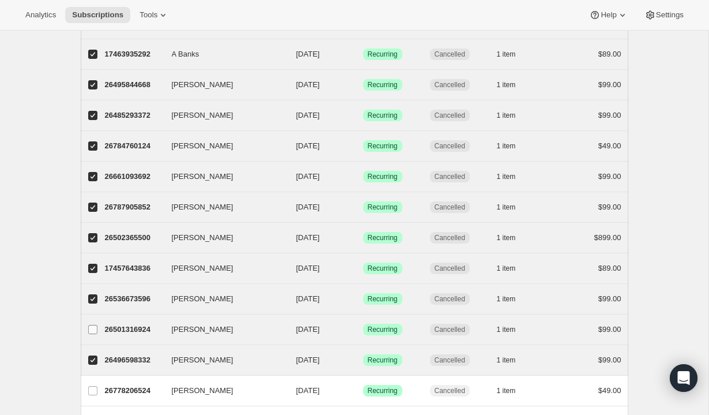
click at [95, 328] on input "Ervin L. Wilson" at bounding box center [92, 329] width 9 height 9
checkbox input "true"
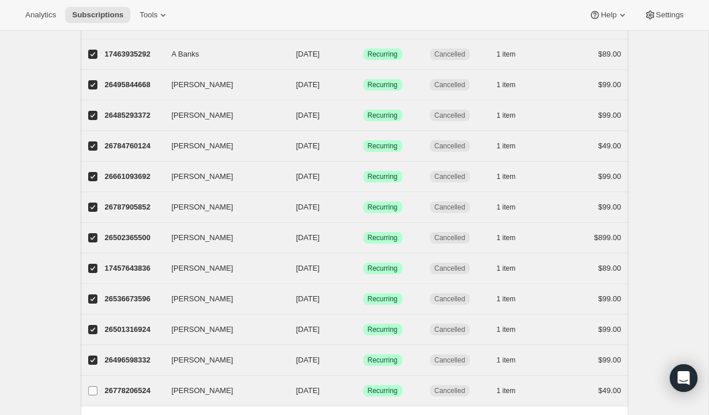
click at [98, 390] on label "[PERSON_NAME]" at bounding box center [93, 390] width 24 height 30
click at [97, 390] on input "[PERSON_NAME]" at bounding box center [92, 390] width 9 height 9
checkbox input "true"
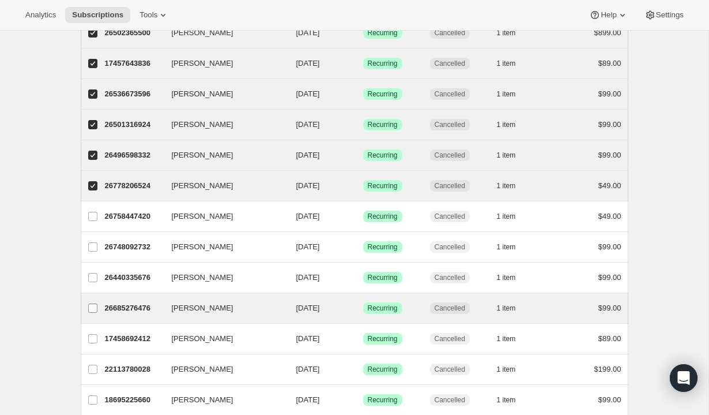
scroll to position [411, 0]
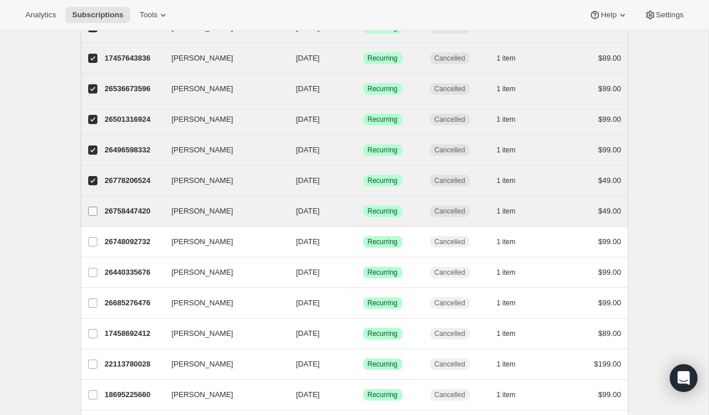
click at [93, 219] on label "[PERSON_NAME]" at bounding box center [93, 211] width 24 height 30
click at [93, 216] on input "[PERSON_NAME]" at bounding box center [92, 210] width 9 height 9
checkbox input "true"
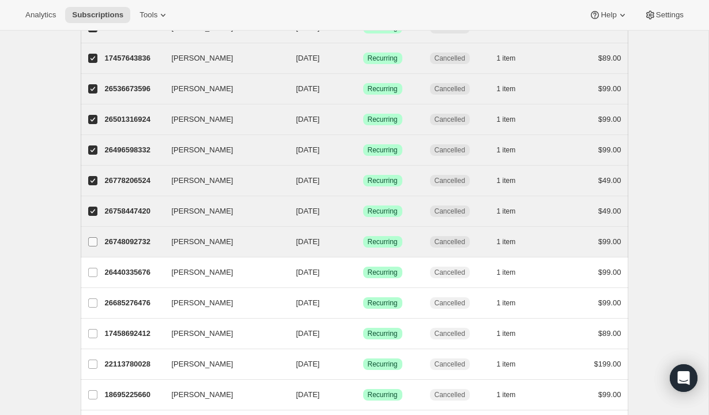
click at [90, 238] on input "Andrew Lim" at bounding box center [92, 241] width 9 height 9
checkbox input "true"
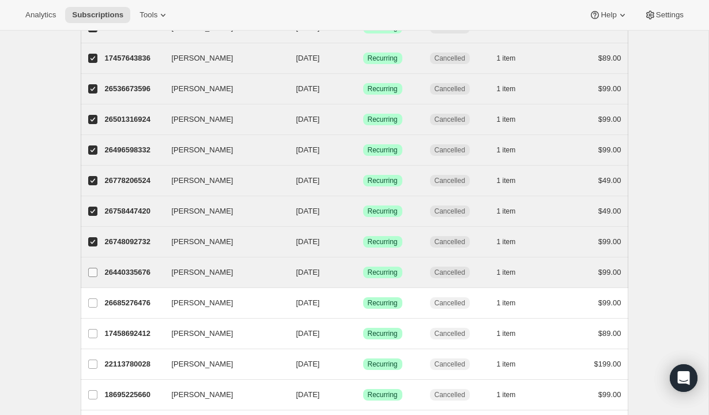
click at [95, 268] on input "Kevin Kline" at bounding box center [92, 272] width 9 height 9
checkbox input "true"
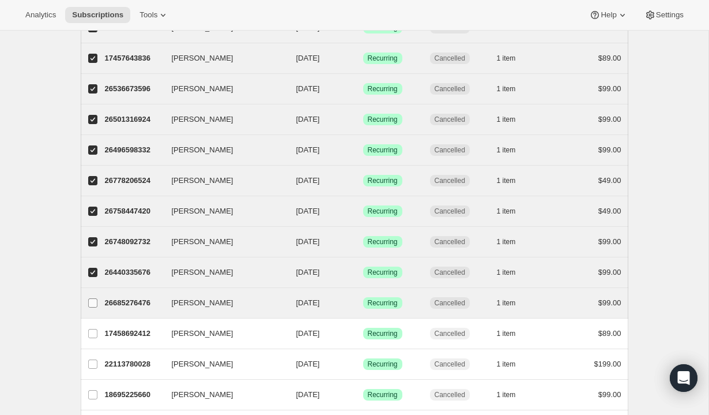
click at [95, 291] on label "Annette Bre" at bounding box center [93, 303] width 24 height 30
click at [95, 298] on input "Annette Bre" at bounding box center [92, 302] width 9 height 9
checkbox input "true"
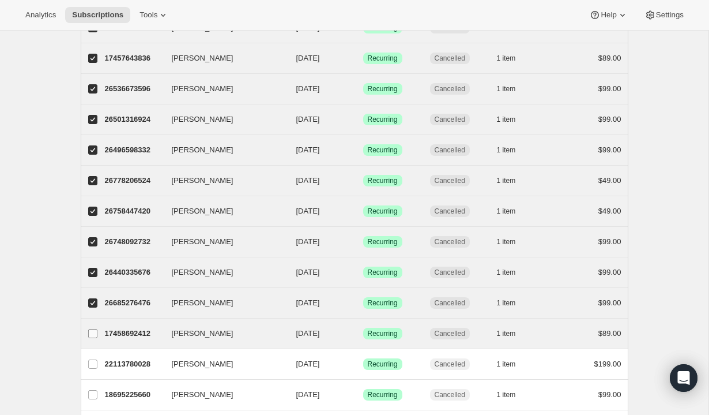
click at [95, 332] on input "CORNELL CANNON" at bounding box center [92, 333] width 9 height 9
checkbox input "true"
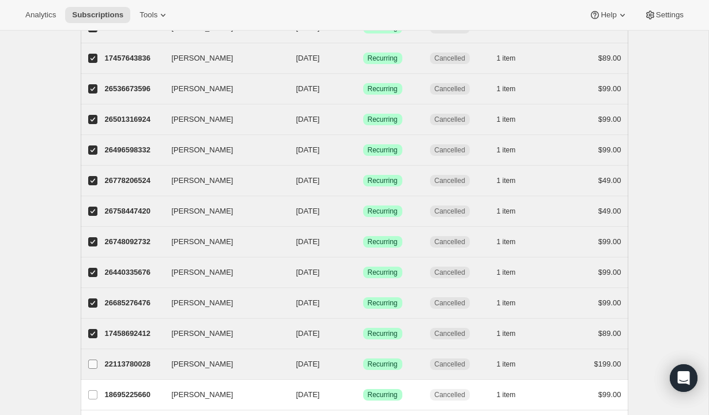
click at [96, 370] on label "Lorna Leavitt" at bounding box center [93, 364] width 24 height 30
click at [96, 368] on input "Lorna Leavitt" at bounding box center [92, 363] width 9 height 9
checkbox input "true"
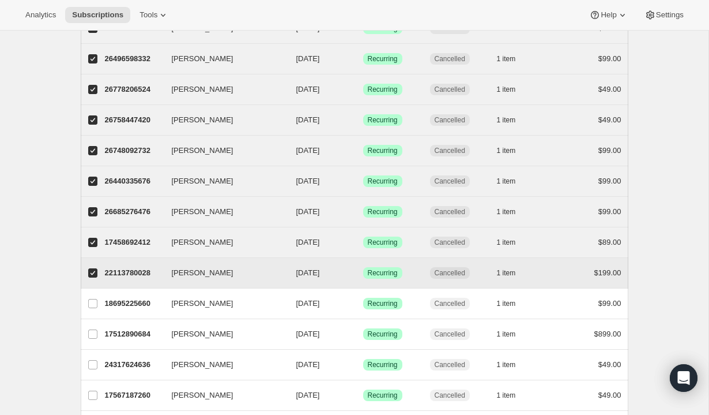
scroll to position [510, 0]
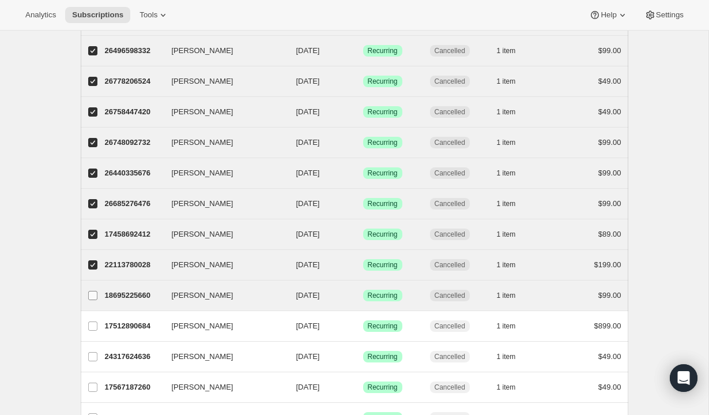
click at [90, 292] on input "Michelle Hall" at bounding box center [92, 295] width 9 height 9
checkbox input "true"
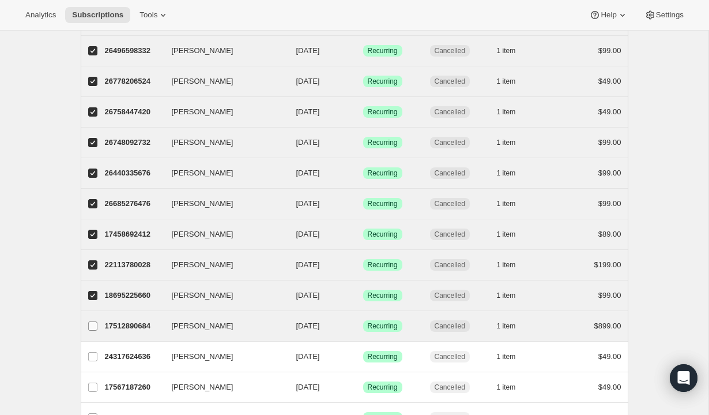
click at [93, 325] on input "Rolando Garcia" at bounding box center [92, 325] width 9 height 9
checkbox input "true"
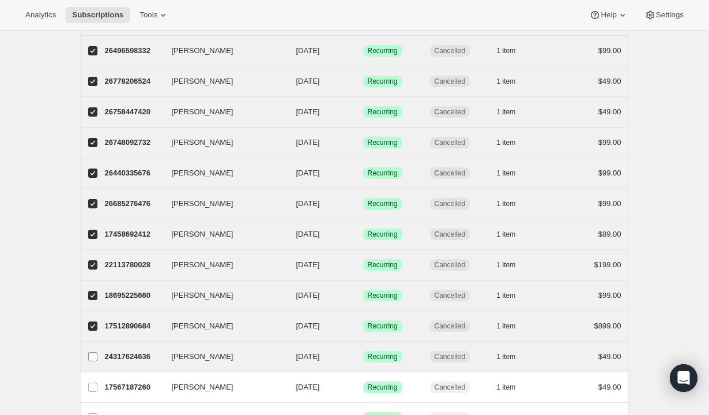
click at [93, 360] on input "Michael Burdick" at bounding box center [92, 356] width 9 height 9
checkbox input "true"
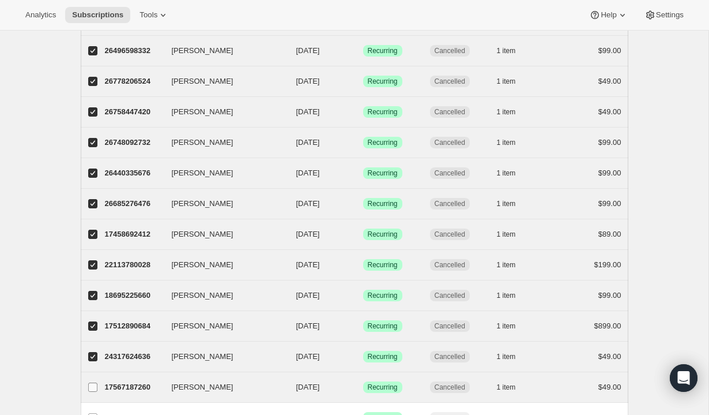
click at [97, 390] on span at bounding box center [93, 387] width 10 height 10
click at [97, 390] on input "Christopher Chesley" at bounding box center [92, 386] width 9 height 9
checkbox input "true"
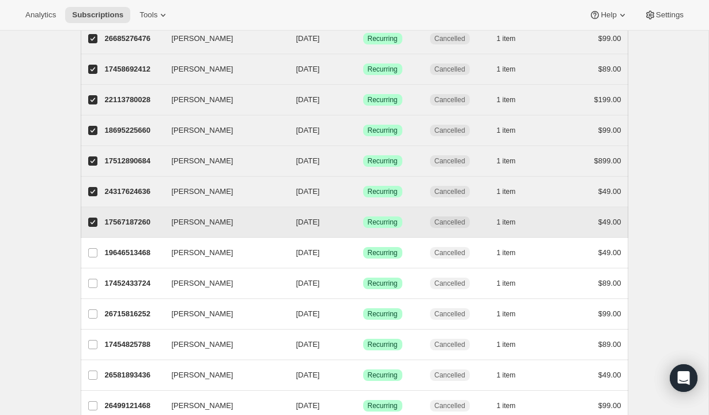
scroll to position [708, 0]
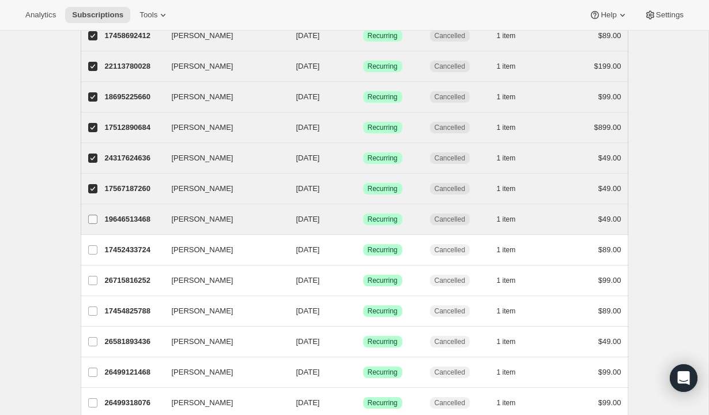
click at [97, 221] on input "Andrew Weber" at bounding box center [92, 219] width 9 height 9
checkbox input "true"
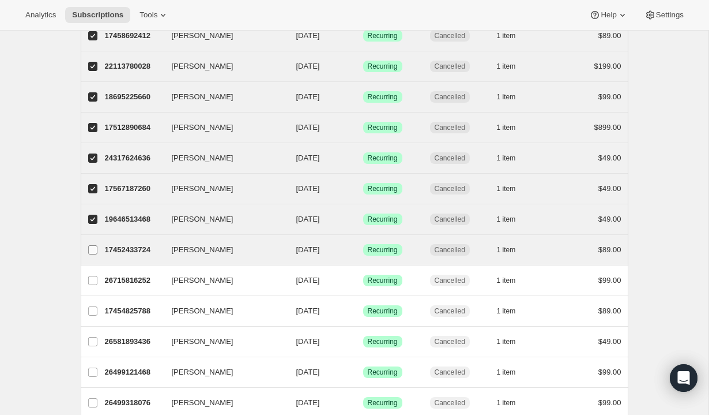
click at [93, 252] on input "Marilyn A Hartman" at bounding box center [92, 249] width 9 height 9
checkbox input "true"
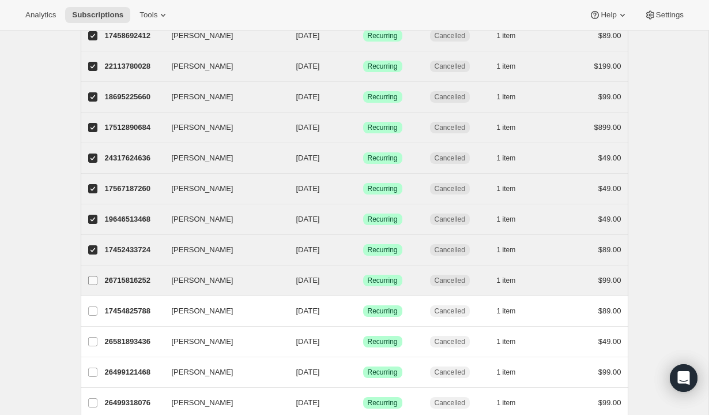
click at [93, 276] on input "Jeffrey Carr" at bounding box center [92, 280] width 9 height 9
checkbox input "true"
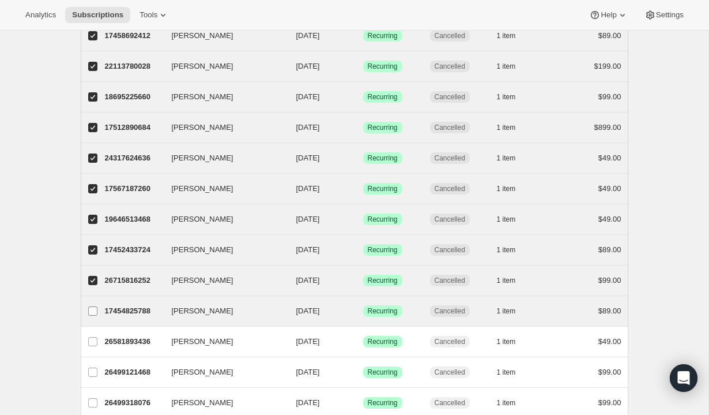
click at [93, 313] on input "Shannon Brown" at bounding box center [92, 310] width 9 height 9
checkbox input "true"
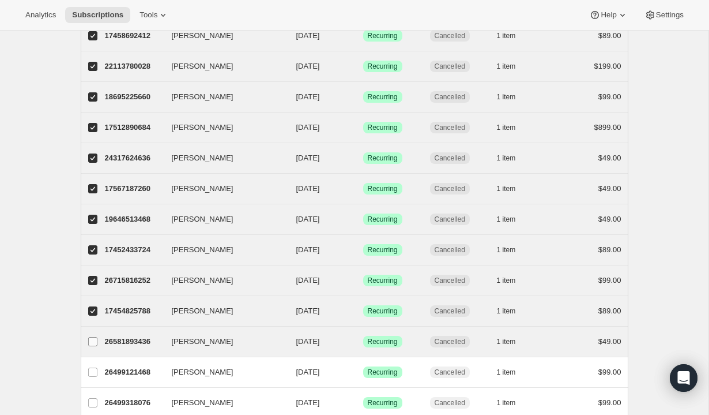
click at [95, 343] on input "Camille Dimaala" at bounding box center [92, 341] width 9 height 9
checkbox input "true"
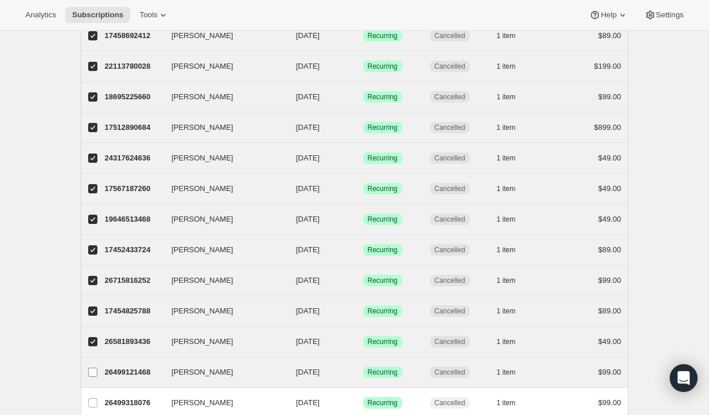
click at [98, 374] on label "David Parmar" at bounding box center [93, 372] width 24 height 30
click at [97, 374] on input "David Parmar" at bounding box center [92, 371] width 9 height 9
checkbox input "true"
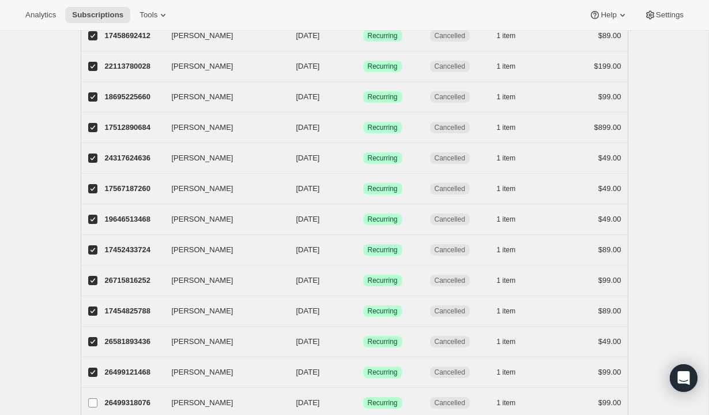
click at [97, 401] on label "Eric Gren" at bounding box center [93, 403] width 24 height 30
click at [97, 401] on input "Eric Gren" at bounding box center [92, 402] width 9 height 9
checkbox input "true"
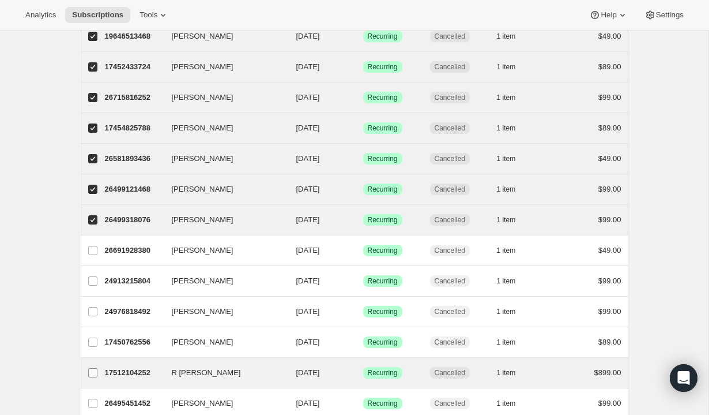
scroll to position [898, 0]
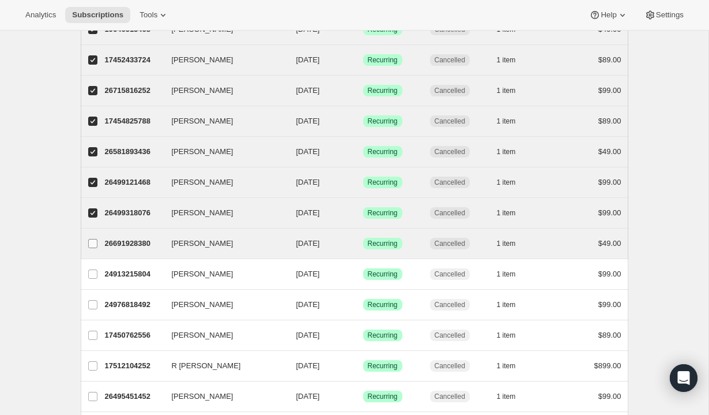
click at [93, 246] on input "[PERSON_NAME]" at bounding box center [92, 243] width 9 height 9
checkbox input "true"
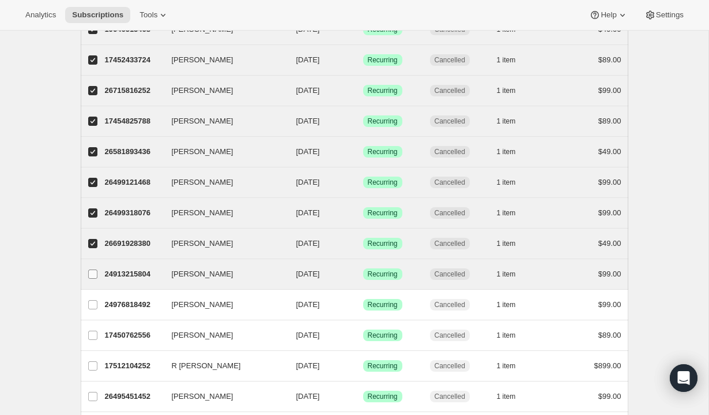
click at [92, 279] on label "Tim Brown" at bounding box center [93, 274] width 24 height 30
click at [92, 279] on input "Tim Brown" at bounding box center [92, 273] width 9 height 9
checkbox input "true"
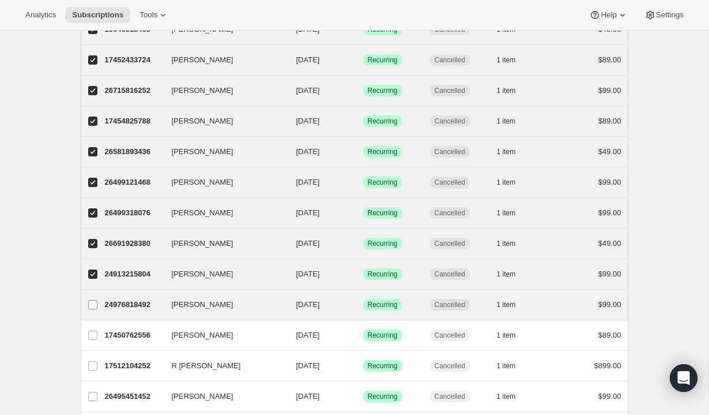
click at [95, 314] on label "Brian Harris" at bounding box center [93, 304] width 24 height 30
click at [95, 309] on input "Brian Harris" at bounding box center [92, 304] width 9 height 9
checkbox input "true"
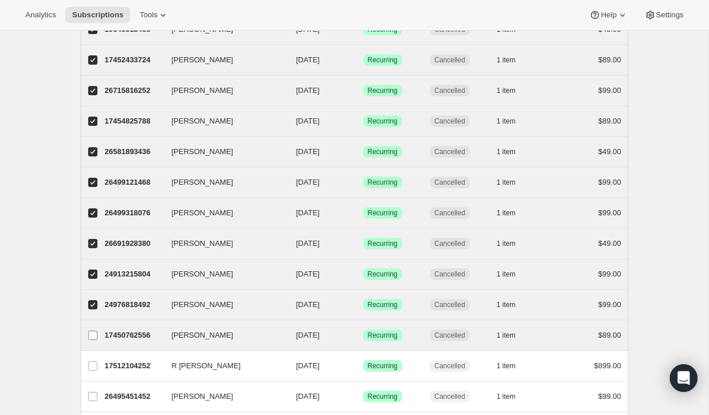
click at [93, 338] on input "Scott Simpson" at bounding box center [92, 334] width 9 height 9
checkbox input "true"
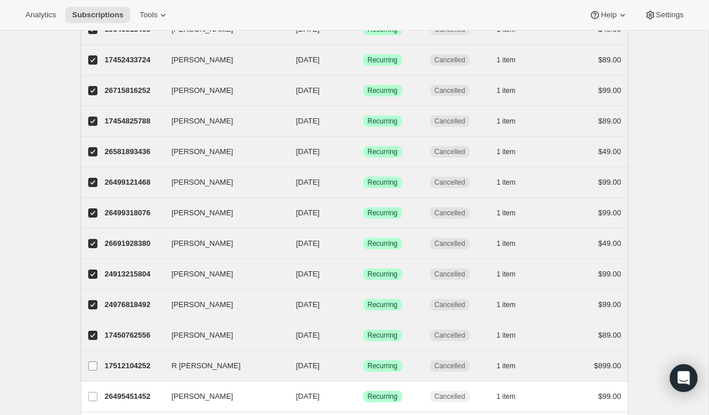
click at [93, 366] on input "R Scott McQuay" at bounding box center [92, 365] width 9 height 9
checkbox input "true"
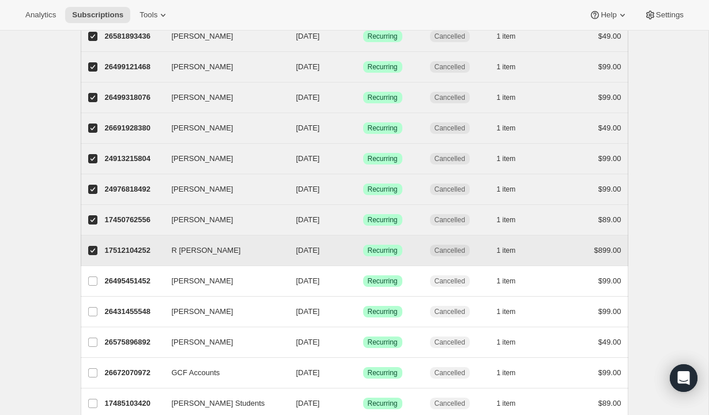
scroll to position [1021, 0]
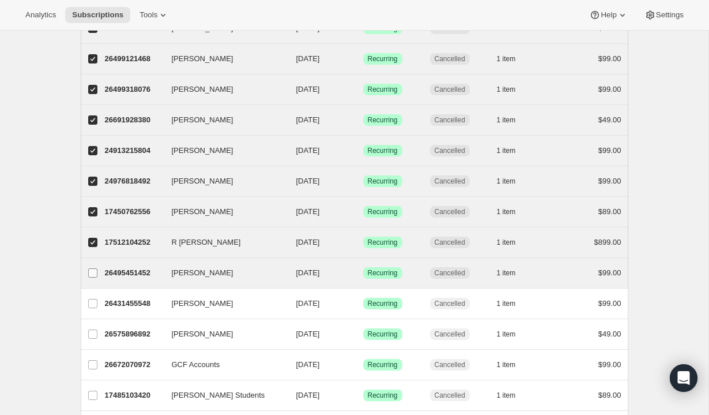
click at [91, 275] on input "Wade Powell" at bounding box center [92, 272] width 9 height 9
checkbox input "true"
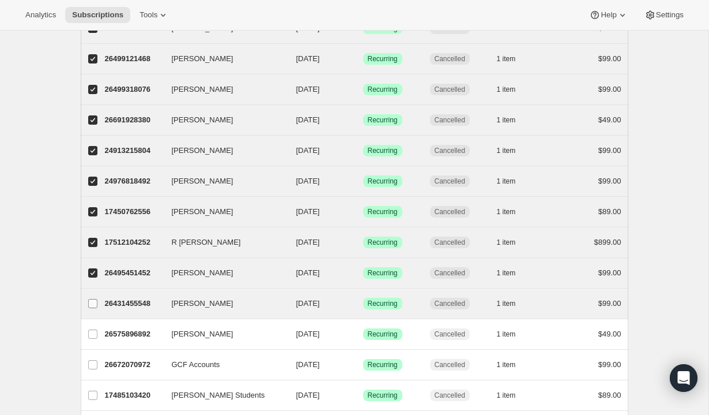
click at [93, 303] on input "Shawn Beliveau" at bounding box center [92, 303] width 9 height 9
checkbox input "true"
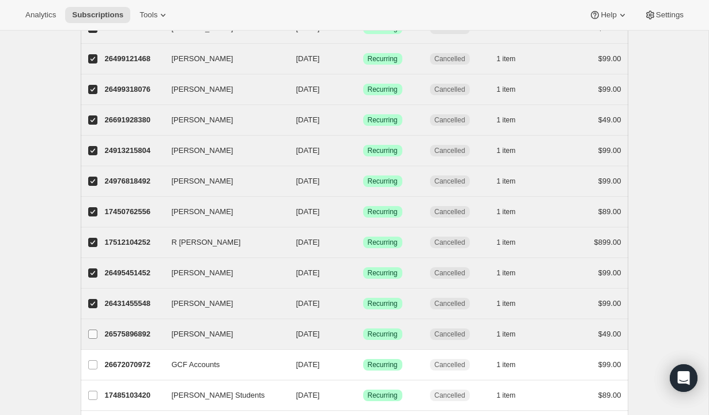
click at [91, 329] on input "Jennifer Clauser" at bounding box center [92, 333] width 9 height 9
checkbox input "true"
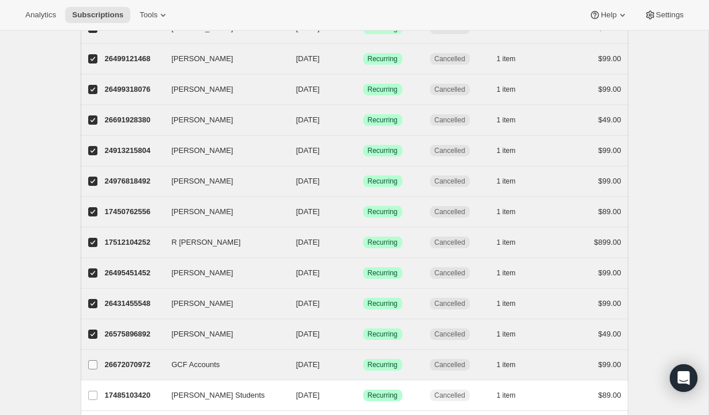
click at [92, 353] on label "GCF Accounts" at bounding box center [93, 364] width 24 height 30
click at [92, 360] on input "GCF Accounts" at bounding box center [92, 364] width 9 height 9
checkbox input "true"
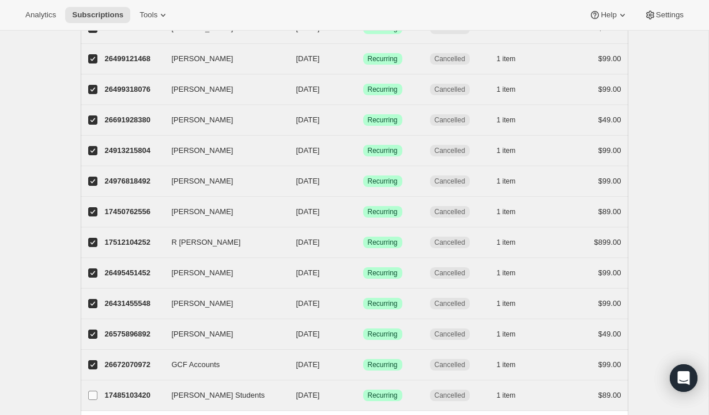
click at [95, 380] on label "Wade Students" at bounding box center [93, 395] width 24 height 30
click at [95, 390] on input "Wade Students" at bounding box center [92, 394] width 9 height 9
checkbox input "true"
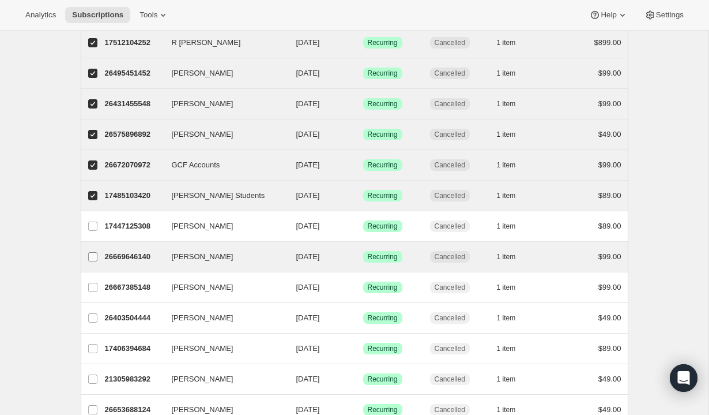
scroll to position [1225, 0]
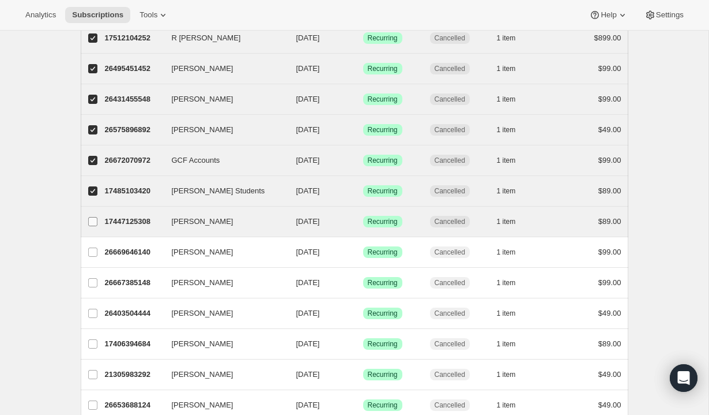
click at [96, 225] on input "Jerry Collins" at bounding box center [92, 221] width 9 height 9
checkbox input "true"
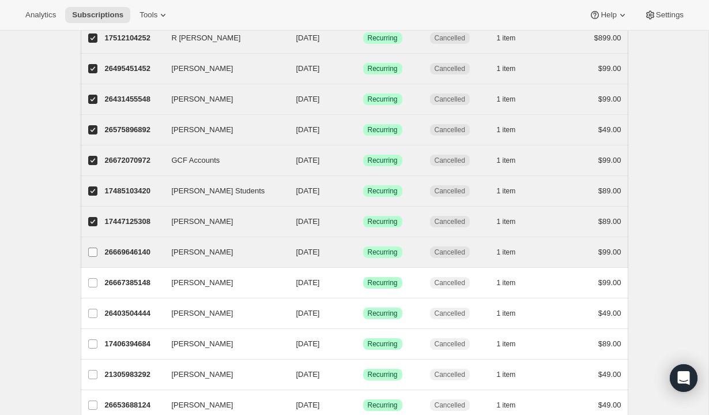
click at [95, 261] on label "Elizabeth Rosa" at bounding box center [93, 252] width 24 height 30
click at [95, 257] on input "Elizabeth Rosa" at bounding box center [92, 251] width 9 height 9
checkbox input "true"
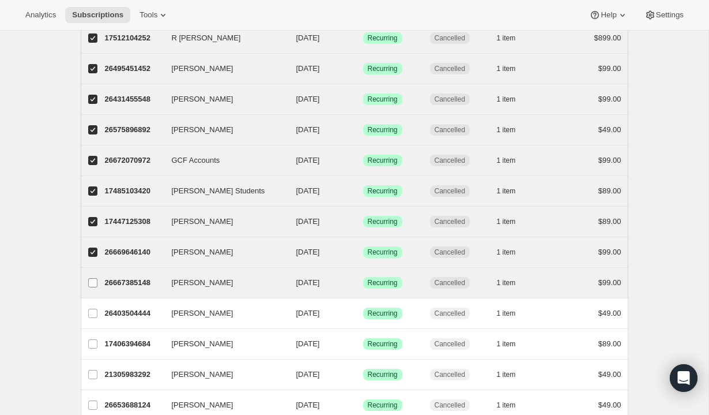
click at [95, 279] on input "Jacob Breedlove" at bounding box center [92, 282] width 9 height 9
checkbox input "true"
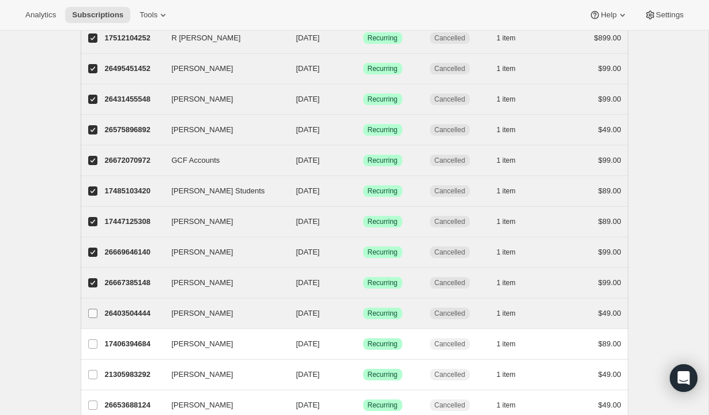
click at [93, 303] on label "Jya Jackson" at bounding box center [93, 313] width 24 height 30
click at [93, 309] on input "Jya Jackson" at bounding box center [92, 313] width 9 height 9
checkbox input "true"
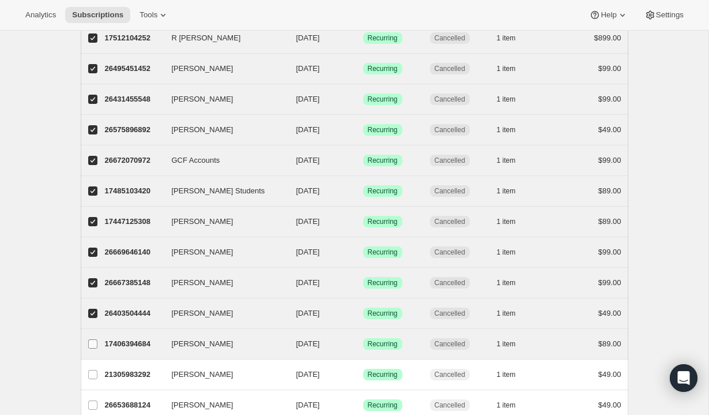
click at [97, 352] on label "Tye Bennett" at bounding box center [93, 344] width 24 height 30
click at [97, 348] on input "Tye Bennett" at bounding box center [92, 343] width 9 height 9
checkbox input "true"
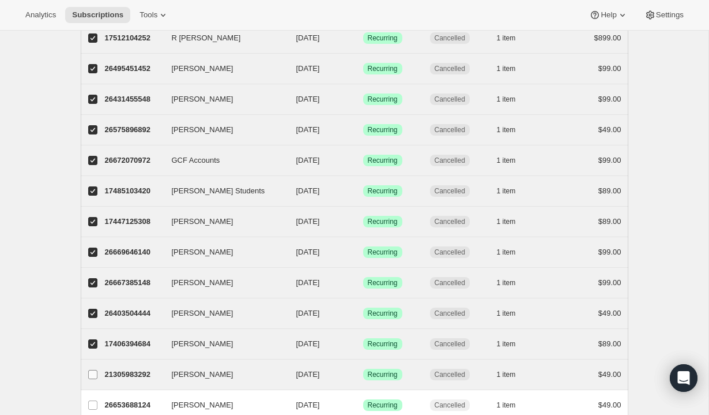
click at [97, 376] on span at bounding box center [93, 374] width 10 height 10
click at [97, 376] on input "Lesley George" at bounding box center [92, 374] width 9 height 9
checkbox input "true"
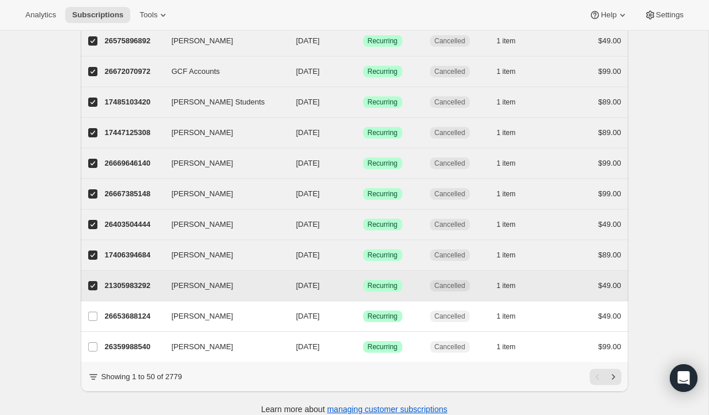
scroll to position [1315, 0]
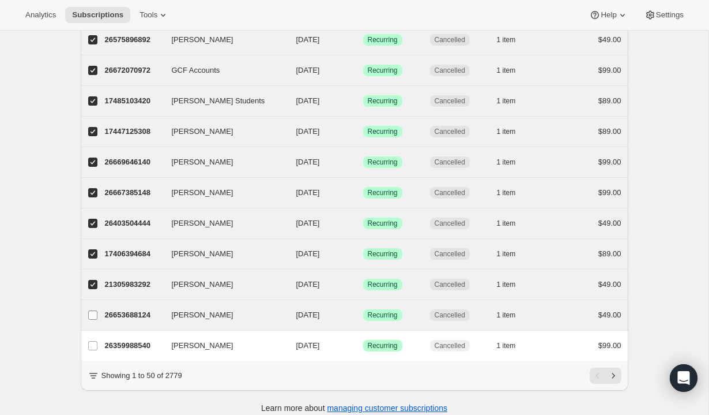
click at [91, 311] on input "Georgianne Hartline" at bounding box center [92, 314] width 9 height 9
checkbox input "true"
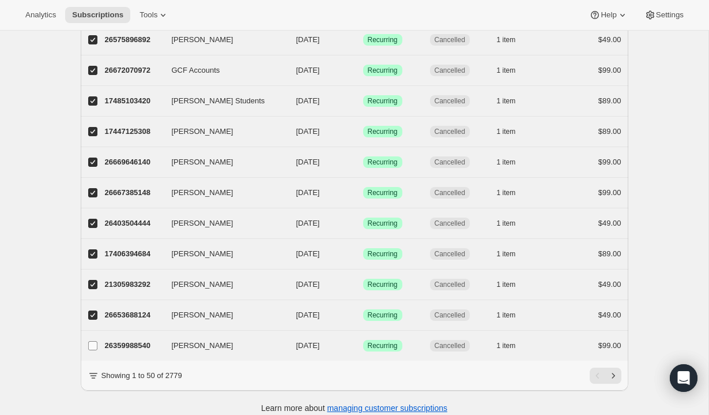
click at [93, 332] on label "Daniel Thames" at bounding box center [93, 345] width 24 height 30
click at [93, 341] on input "Daniel Thames" at bounding box center [92, 345] width 9 height 9
checkbox input "true"
click at [610, 375] on icon "Next" at bounding box center [614, 376] width 12 height 12
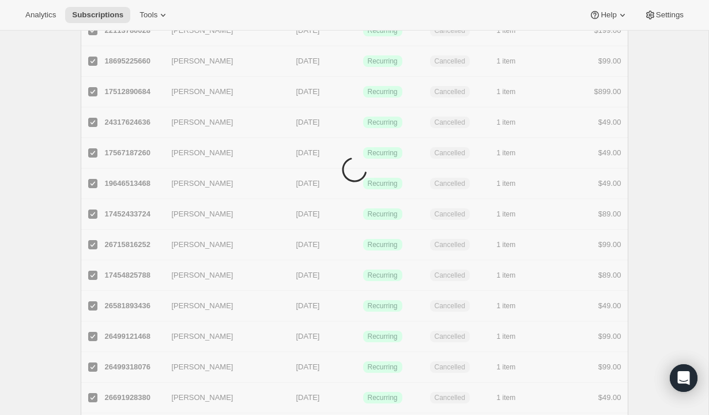
scroll to position [1351, 0]
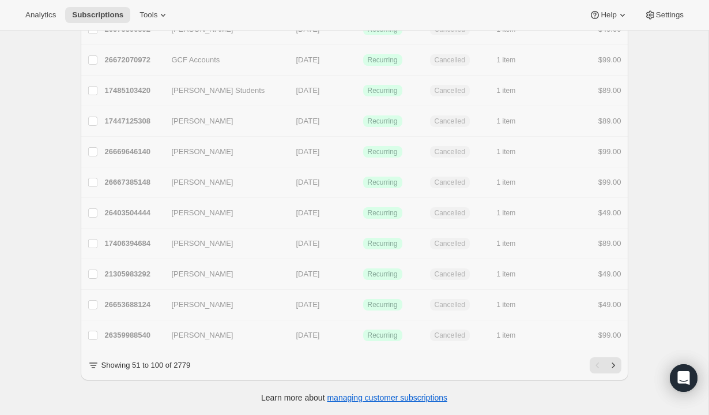
checkbox input "false"
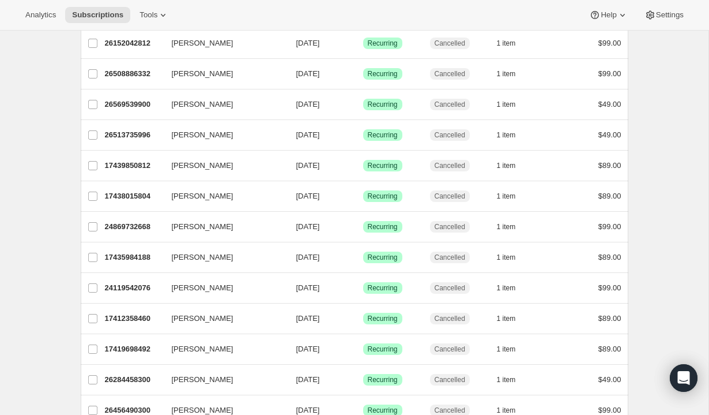
scroll to position [357, 0]
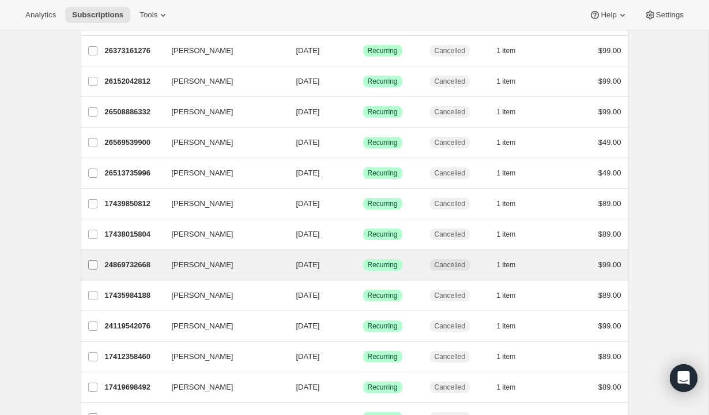
click at [95, 264] on input "Terrence Gaines" at bounding box center [92, 264] width 9 height 9
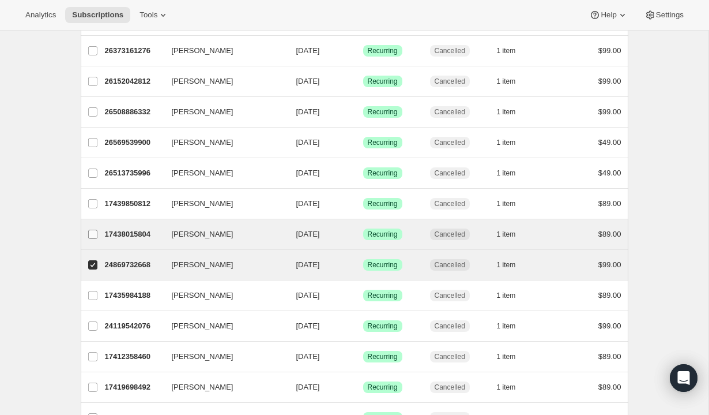
click at [92, 236] on input "Samuel Chaffin" at bounding box center [92, 234] width 9 height 9
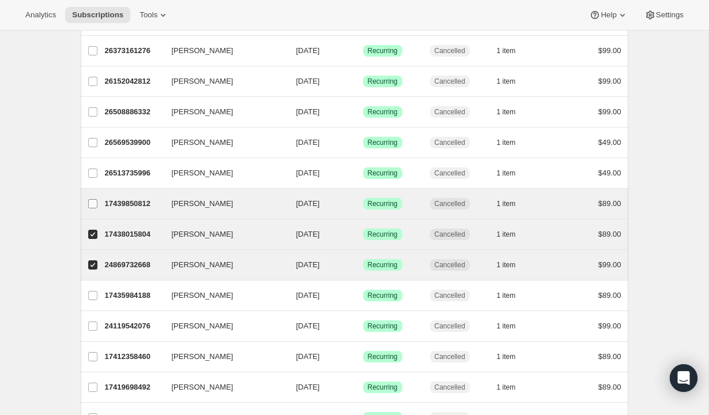
click at [94, 202] on input "Cameron Glass" at bounding box center [92, 203] width 9 height 9
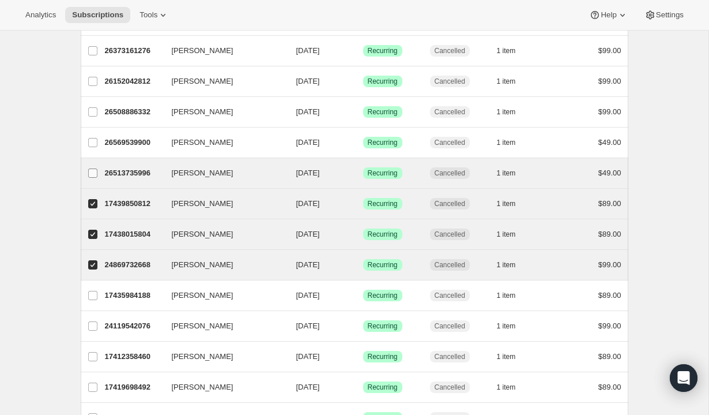
click at [92, 171] on input "[PERSON_NAME]" at bounding box center [92, 172] width 9 height 9
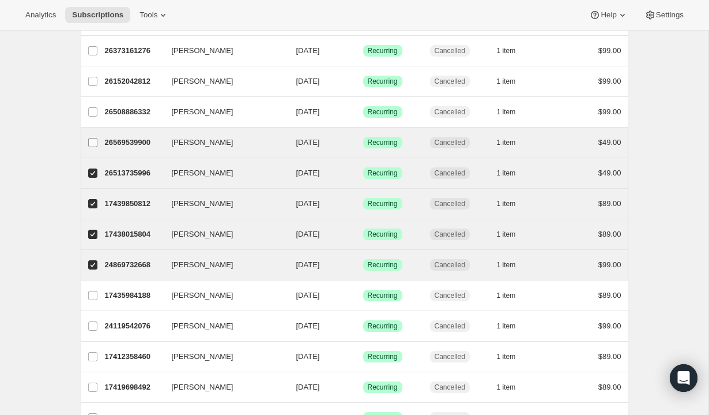
click at [92, 146] on input "[PERSON_NAME]" at bounding box center [92, 142] width 9 height 9
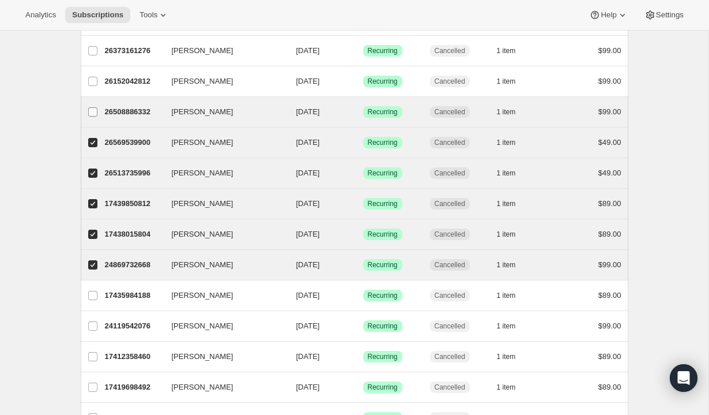
click at [94, 116] on span at bounding box center [93, 112] width 10 height 10
click at [94, 116] on input "Tracy Slaughter" at bounding box center [92, 111] width 9 height 9
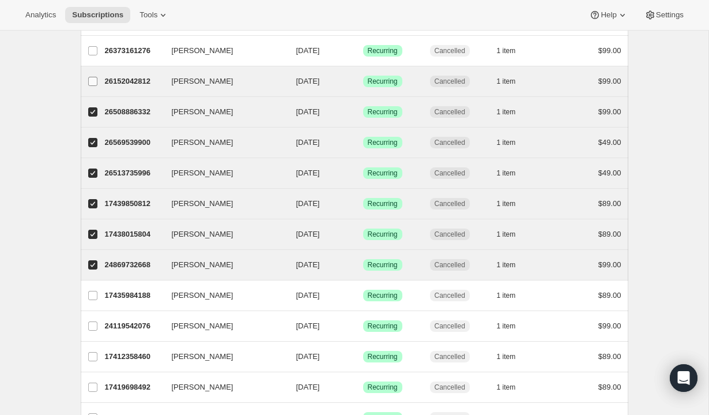
click at [95, 75] on label "Dan Ciprian" at bounding box center [93, 81] width 24 height 30
click at [95, 77] on input "Dan Ciprian" at bounding box center [92, 81] width 9 height 9
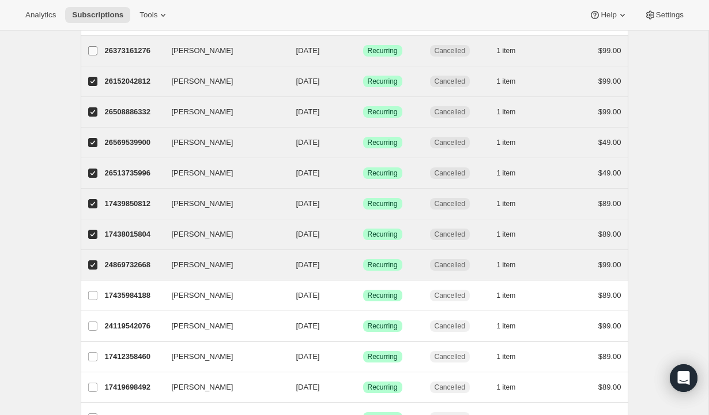
click at [94, 52] on input "David Taylor" at bounding box center [92, 50] width 9 height 9
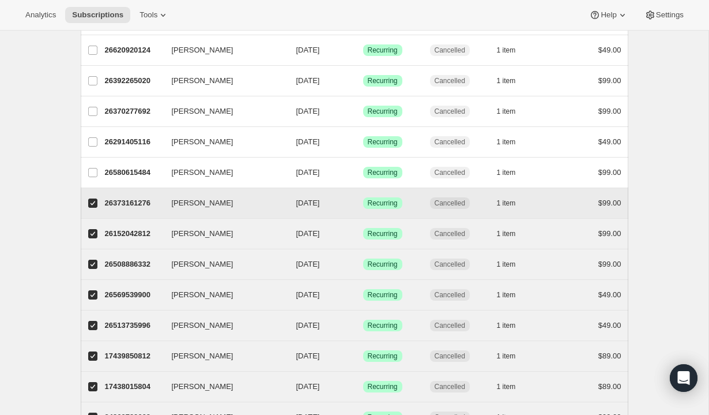
scroll to position [151, 0]
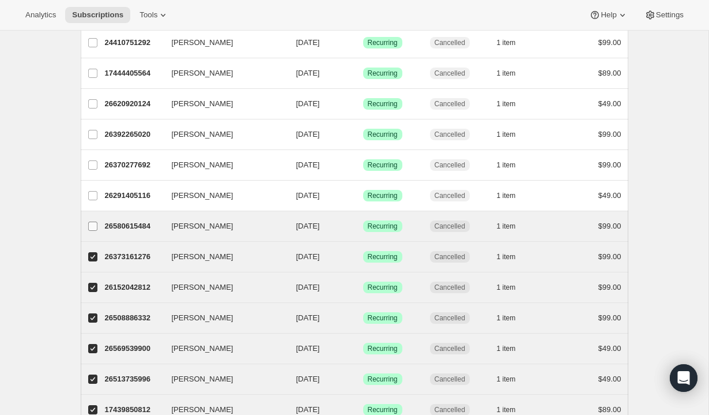
click at [94, 223] on input "Clay Carlson" at bounding box center [92, 225] width 9 height 9
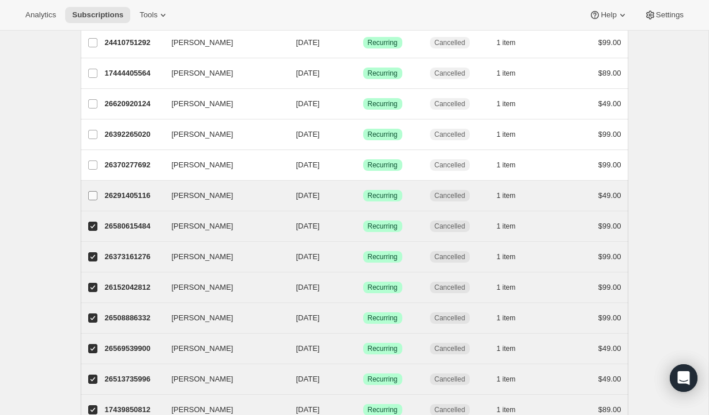
click at [94, 205] on label "Irais Bessman" at bounding box center [93, 195] width 24 height 30
click at [94, 200] on input "Irais Bessman" at bounding box center [92, 195] width 9 height 9
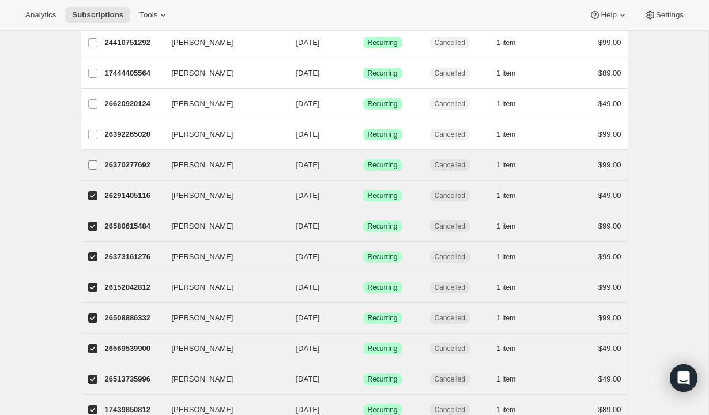
click at [95, 166] on input "Michael Massa" at bounding box center [92, 164] width 9 height 9
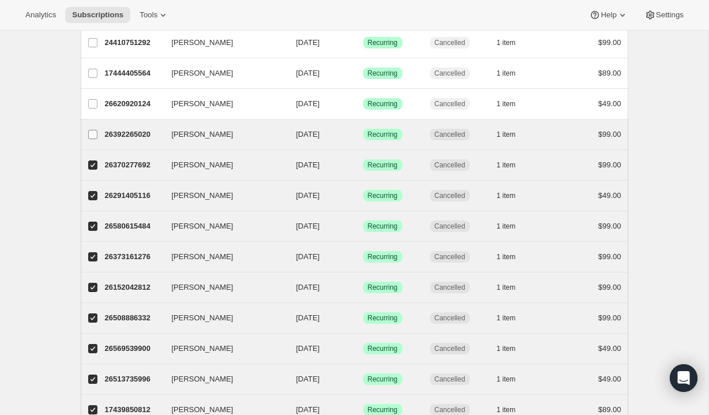
click at [93, 133] on input "Charne van der Merwe" at bounding box center [92, 134] width 9 height 9
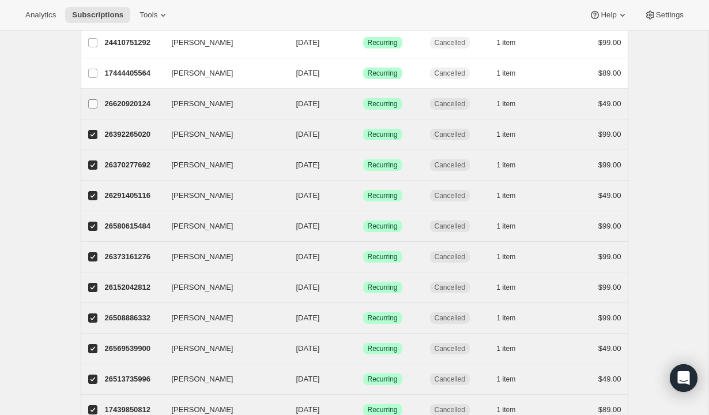
click at [91, 104] on input "[PERSON_NAME]" at bounding box center [92, 103] width 9 height 9
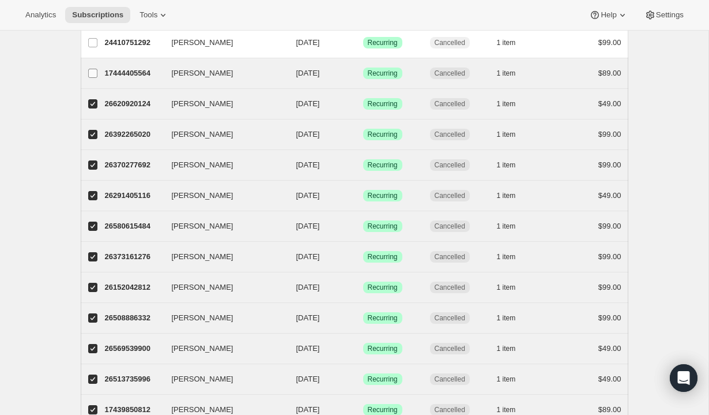
click at [92, 76] on input "bryan rees" at bounding box center [92, 73] width 9 height 9
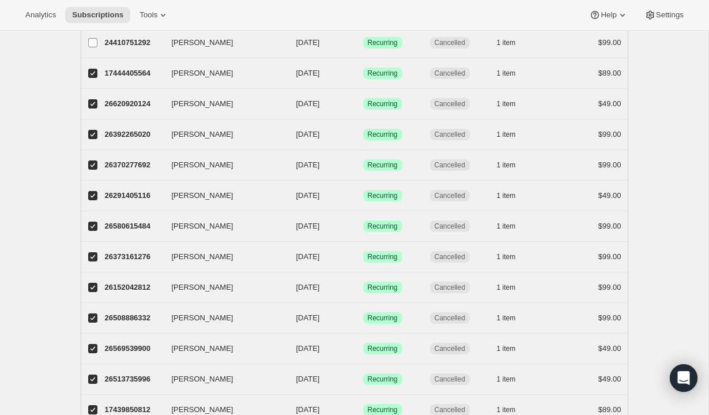
click at [87, 37] on label "Ardelia Gipson" at bounding box center [93, 43] width 24 height 30
click at [88, 38] on input "Ardelia Gipson" at bounding box center [92, 42] width 9 height 9
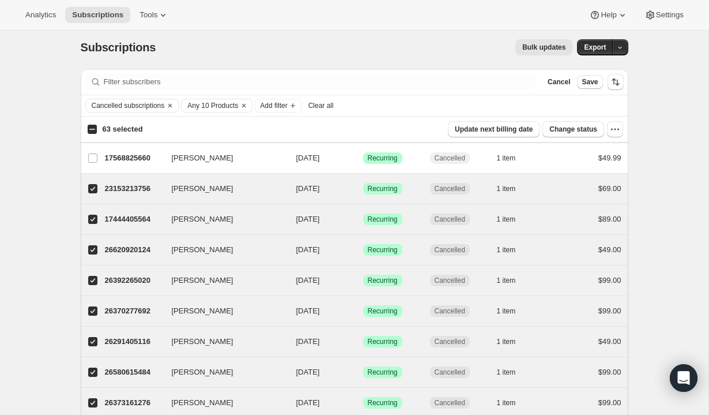
scroll to position [0, 0]
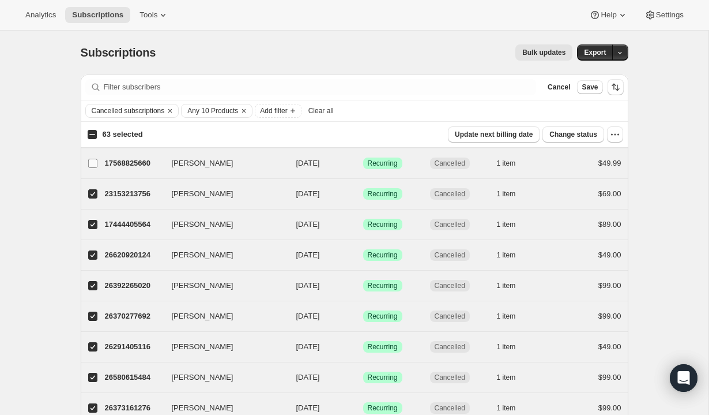
click at [97, 164] on input "Wade Moran" at bounding box center [92, 163] width 9 height 9
click at [298, 107] on icon "Add filter" at bounding box center [292, 110] width 9 height 9
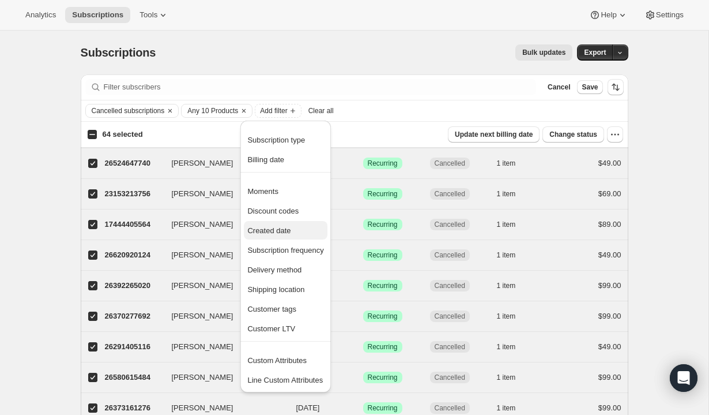
click at [302, 225] on span "Created date" at bounding box center [285, 231] width 76 height 12
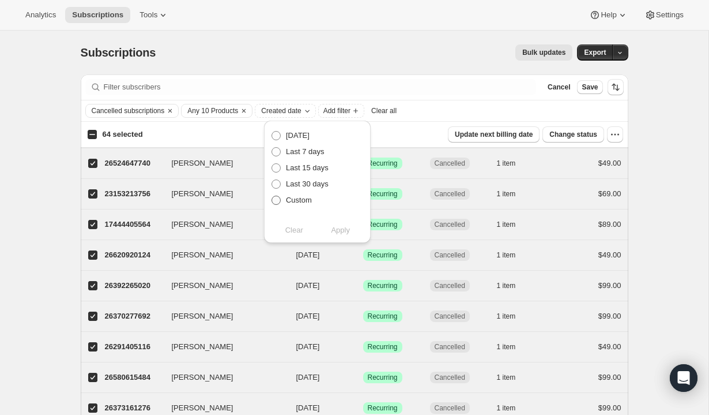
click at [275, 196] on span at bounding box center [276, 199] width 9 height 9
click at [272, 196] on input "Custom" at bounding box center [272, 195] width 1 height 1
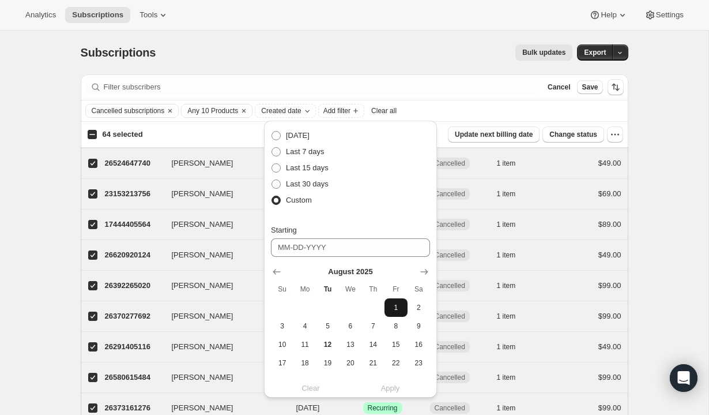
click at [389, 309] on span "1" at bounding box center [395, 307] width 13 height 9
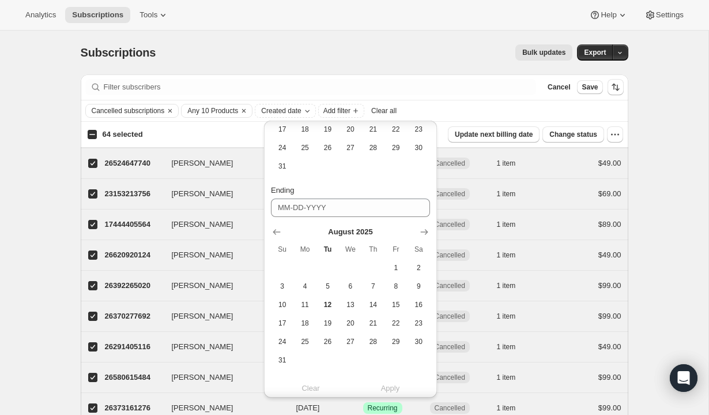
scroll to position [234, 0]
click at [304, 306] on span "11" at bounding box center [304, 303] width 13 height 9
click at [386, 389] on span "Apply" at bounding box center [390, 388] width 19 height 12
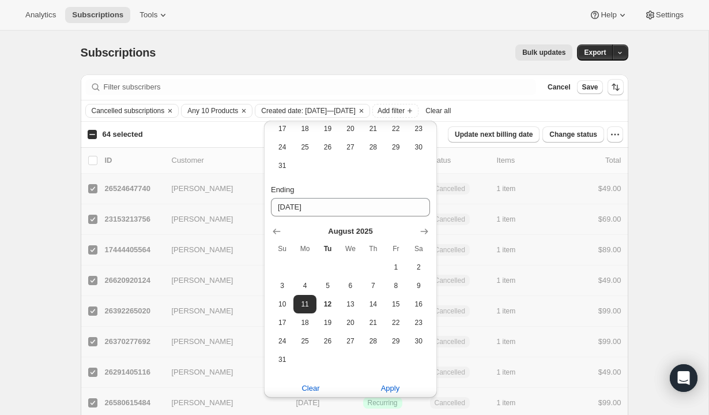
click at [86, 133] on div "64 selected Update next billing date Change status" at bounding box center [354, 134] width 546 height 16
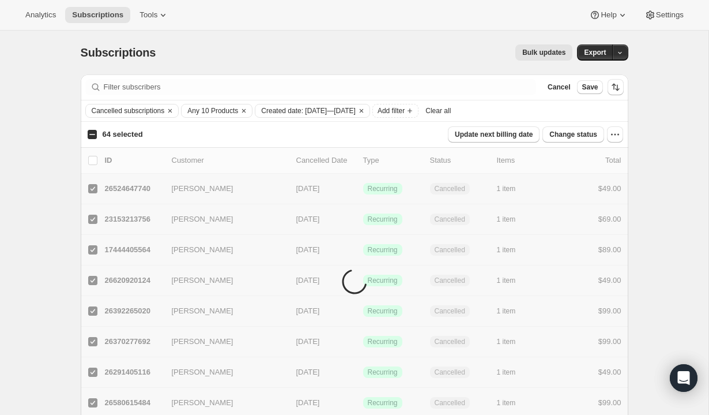
click at [96, 136] on input "64 selected" at bounding box center [92, 134] width 9 height 9
click at [95, 133] on input "50 selected" at bounding box center [92, 134] width 9 height 9
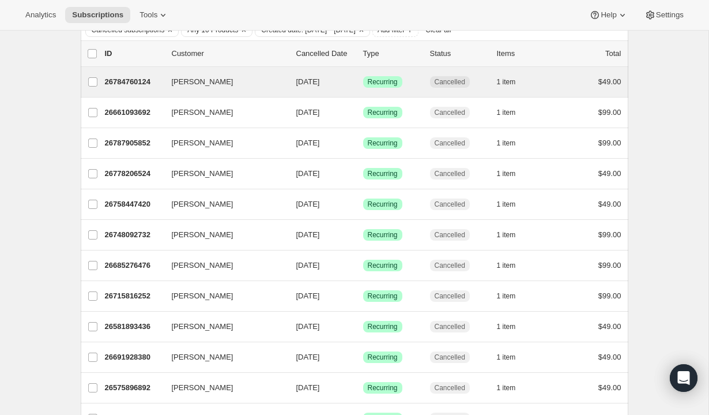
scroll to position [0, 0]
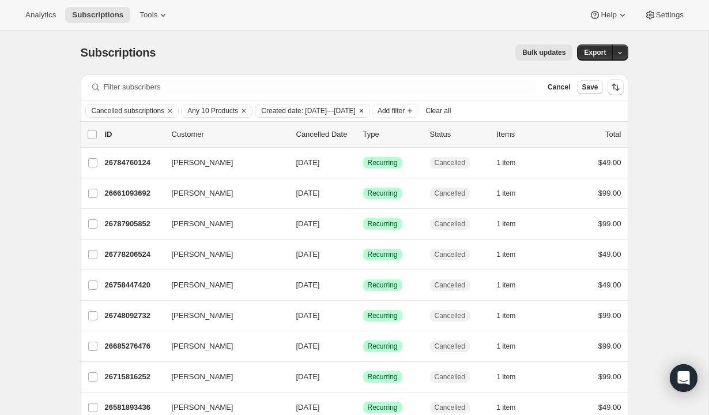
click at [366, 111] on icon "Clear" at bounding box center [361, 110] width 9 height 9
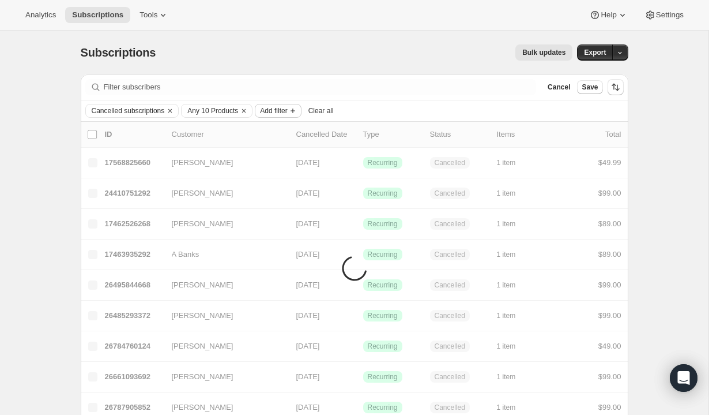
click at [287, 110] on span "Add filter" at bounding box center [273, 110] width 27 height 9
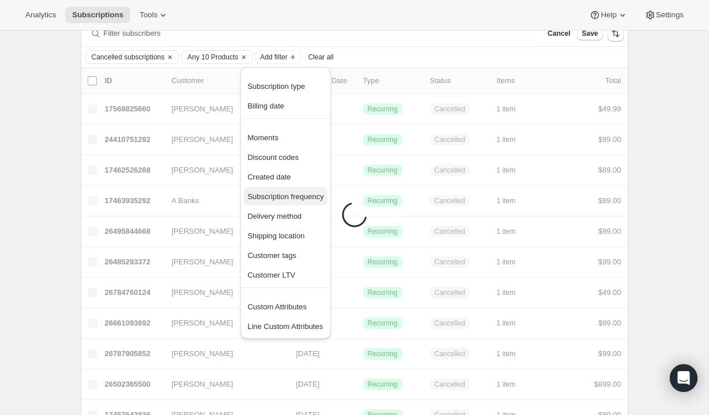
scroll to position [58, 0]
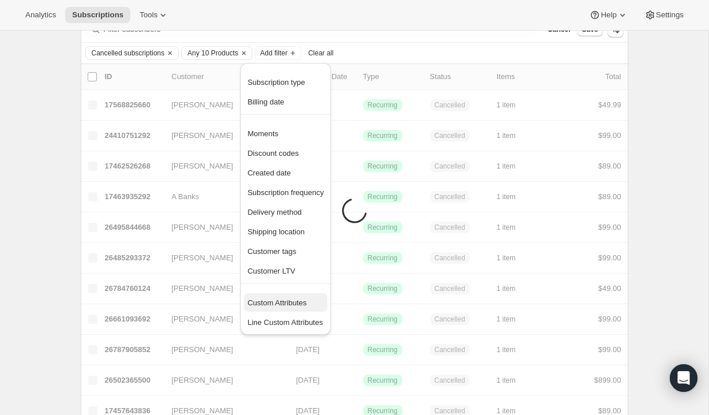
click at [307, 299] on span "Custom Attributes" at bounding box center [276, 302] width 59 height 9
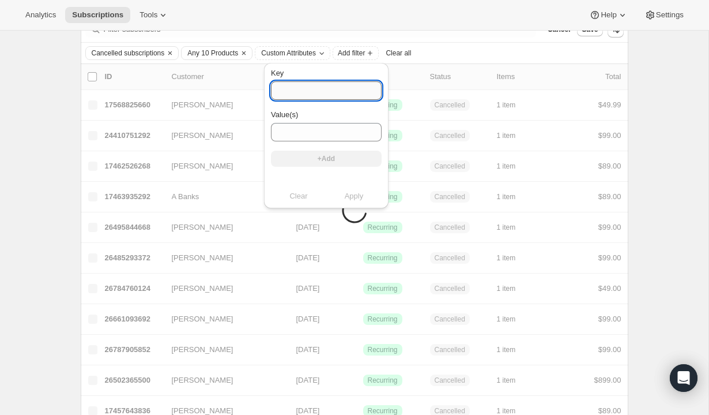
click at [336, 96] on input "Key" at bounding box center [326, 90] width 111 height 18
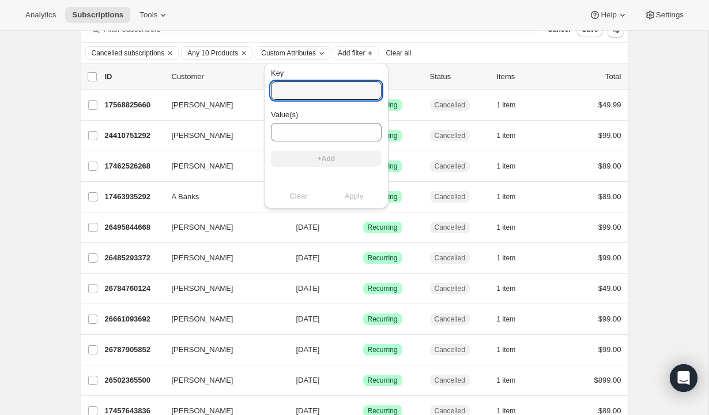
click at [307, 51] on span "Custom Attributes" at bounding box center [288, 52] width 55 height 9
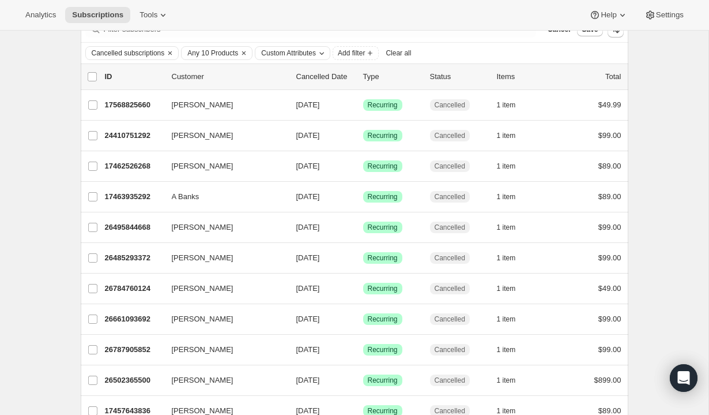
click at [307, 51] on span "Custom Attributes" at bounding box center [288, 52] width 55 height 9
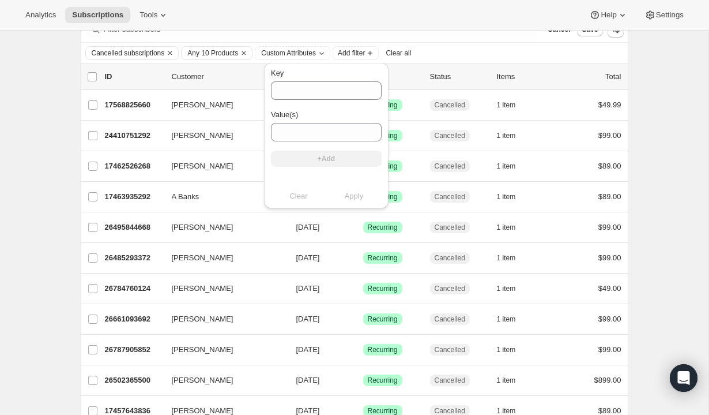
click at [295, 198] on div "Clear Apply" at bounding box center [326, 196] width 111 height 12
click at [340, 60] on div "Key Value(s) +Add Clear Apply" at bounding box center [327, 138] width 134 height 157
click at [456, 52] on div "Cancelled subscriptions Any 10 Products Custom Attributes Add filter Clear all" at bounding box center [354, 53] width 539 height 14
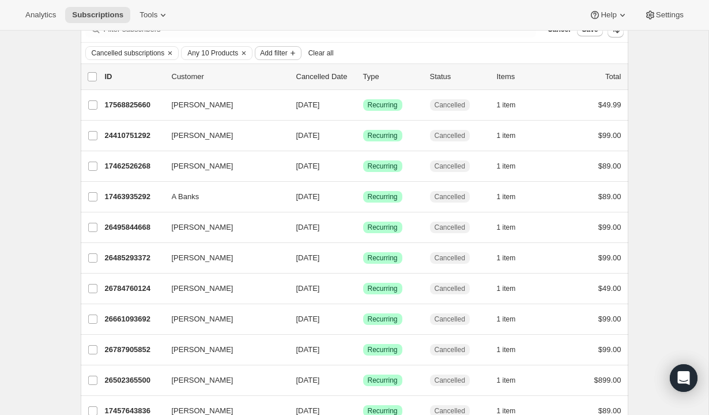
click at [298, 54] on icon "Add filter" at bounding box center [292, 52] width 9 height 9
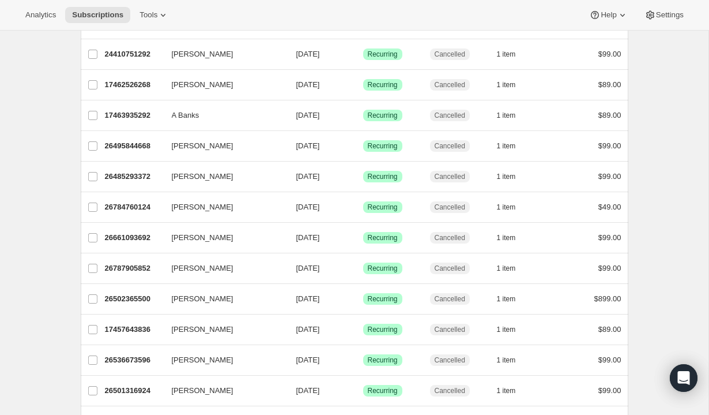
scroll to position [0, 0]
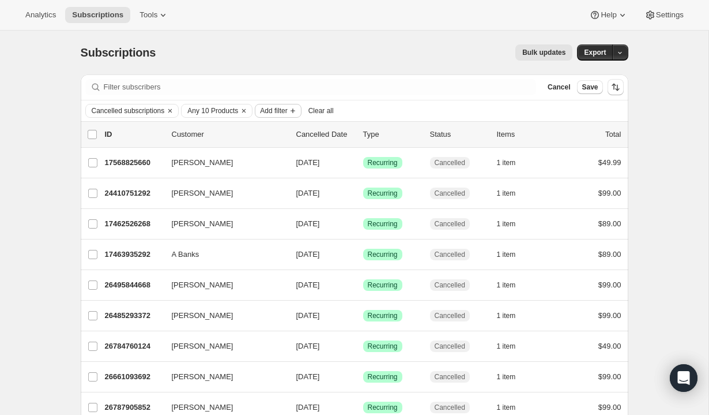
click at [287, 111] on span "Add filter" at bounding box center [273, 110] width 27 height 9
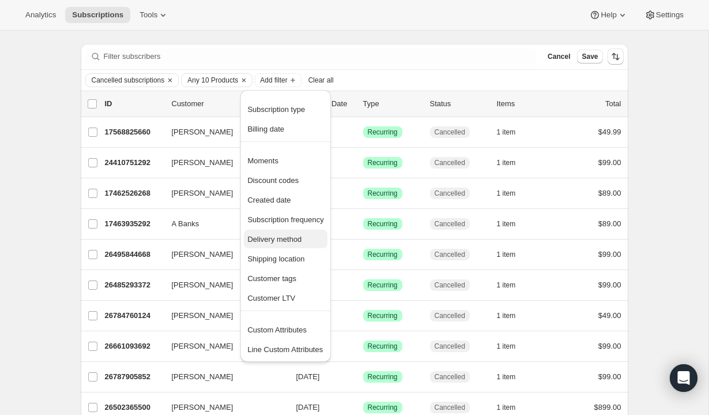
scroll to position [46, 0]
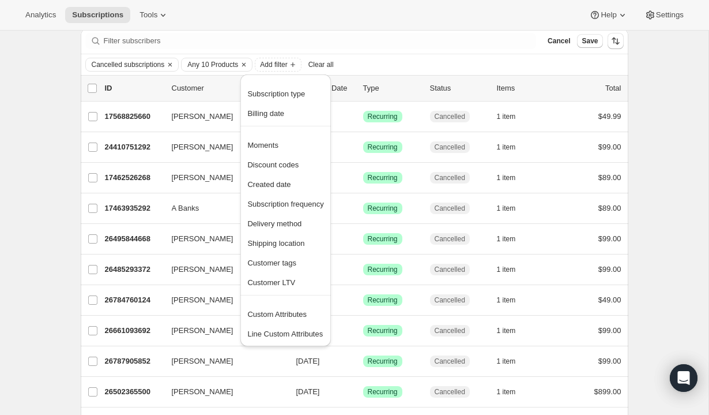
click at [430, 61] on div "Cancelled subscriptions Any 10 Products Add filter Clear all" at bounding box center [354, 65] width 539 height 14
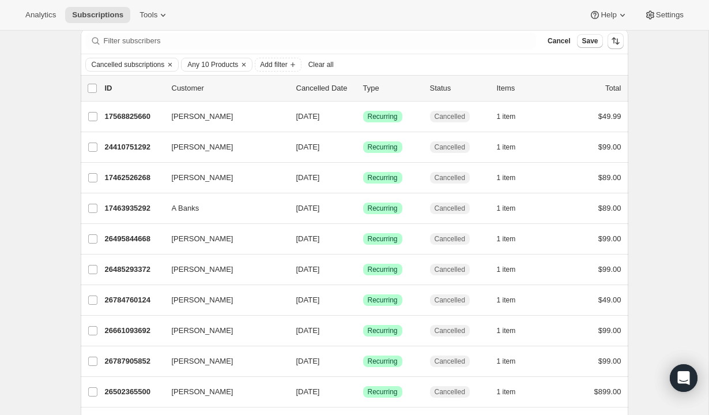
click at [329, 90] on p "Cancelled Date" at bounding box center [325, 88] width 58 height 12
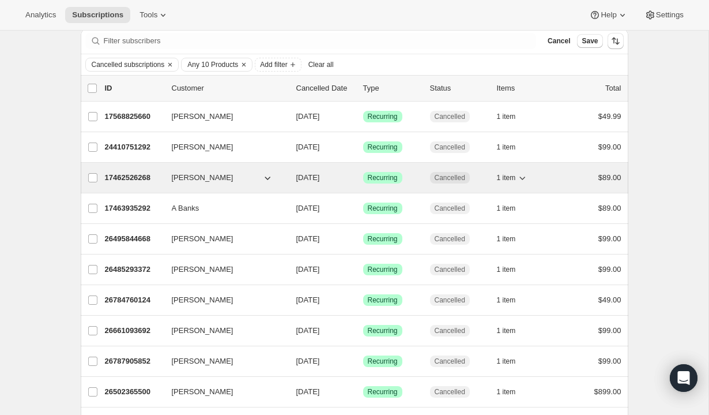
click at [269, 176] on icon "button" at bounding box center [268, 178] width 12 height 12
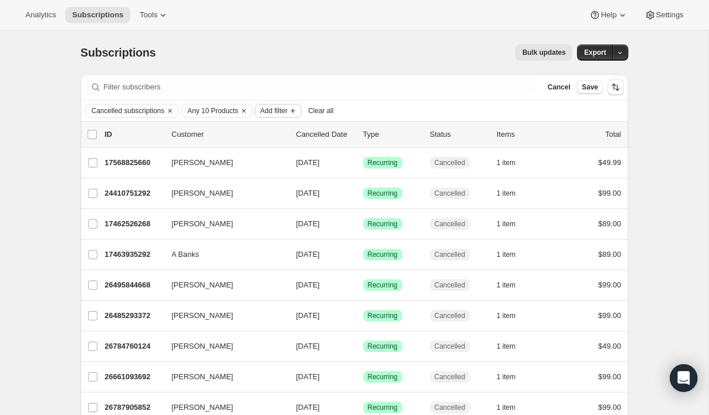
click at [287, 111] on span "Add filter" at bounding box center [273, 110] width 27 height 9
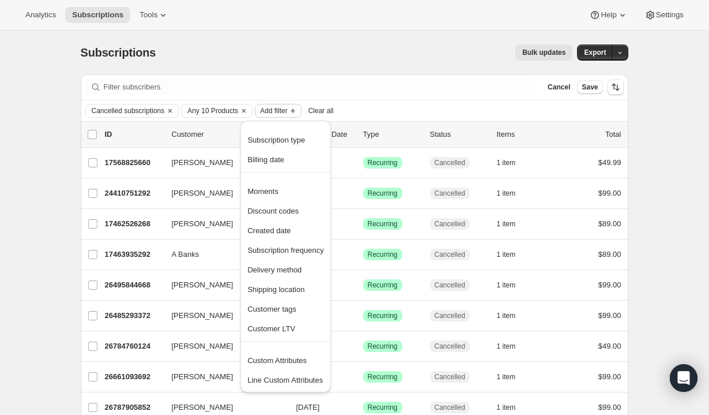
click at [287, 111] on span "Add filter" at bounding box center [273, 110] width 27 height 9
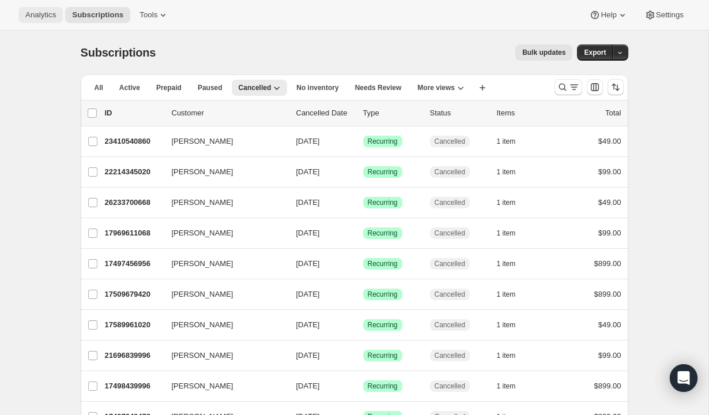
click at [40, 13] on span "Analytics" at bounding box center [40, 14] width 31 height 9
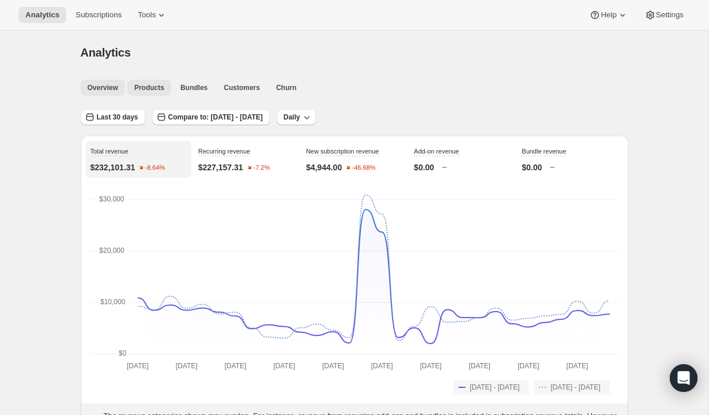
click at [141, 85] on span "Products" at bounding box center [149, 87] width 30 height 9
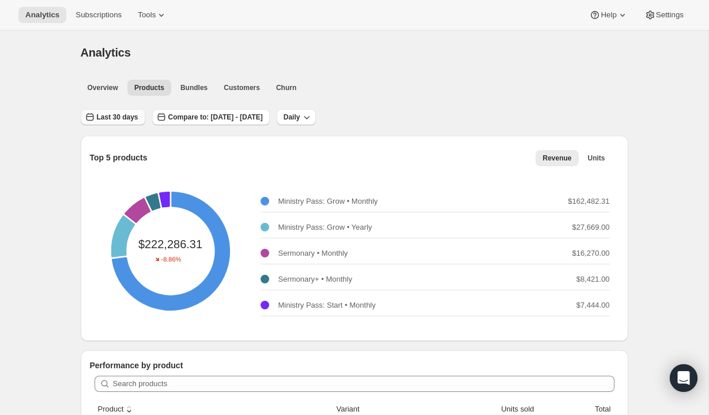
click at [138, 116] on span "Last 30 days" at bounding box center [118, 116] width 42 height 9
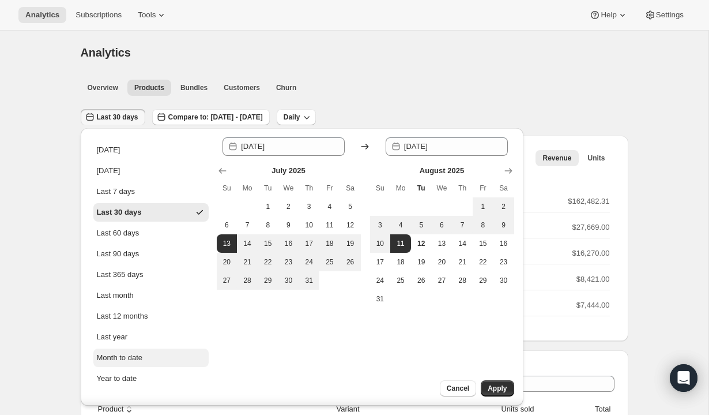
click at [140, 358] on div "Month to date" at bounding box center [120, 358] width 46 height 12
type input "2025-08-01"
type input "2025-08-12"
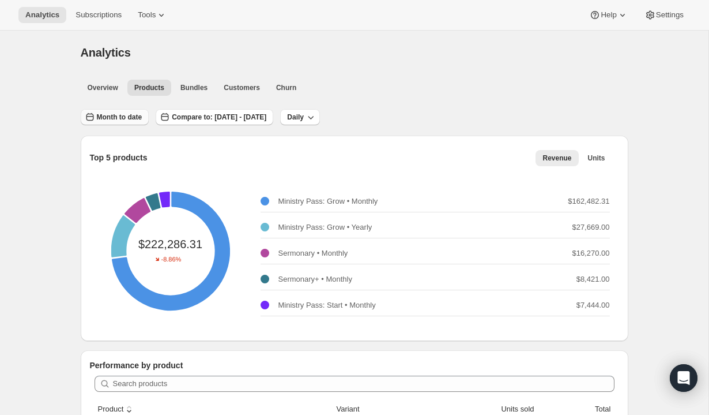
click at [123, 116] on span "Month to date" at bounding box center [120, 116] width 46 height 9
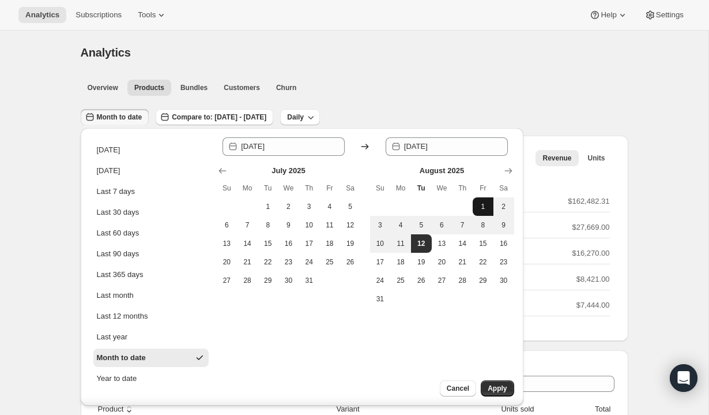
click at [481, 215] on button "1" at bounding box center [483, 206] width 21 height 18
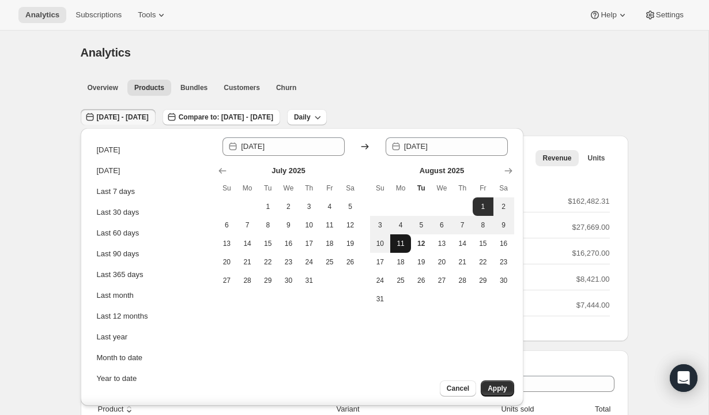
click at [403, 245] on span "11" at bounding box center [401, 243] width 12 height 9
type input "2025-08-11"
click at [502, 388] on span "Apply" at bounding box center [497, 387] width 19 height 9
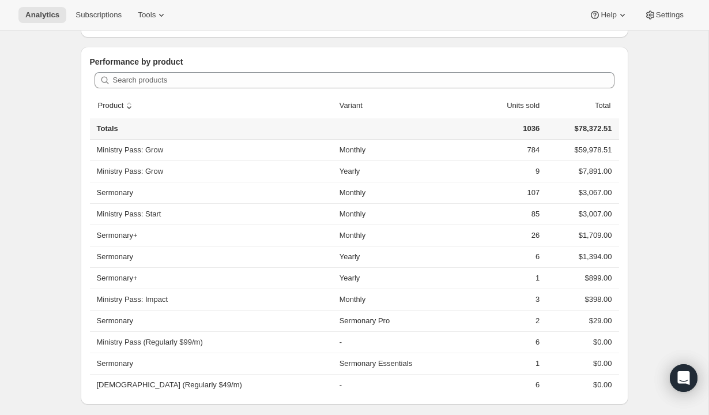
scroll to position [311, 0]
